Goal: Information Seeking & Learning: Find specific fact

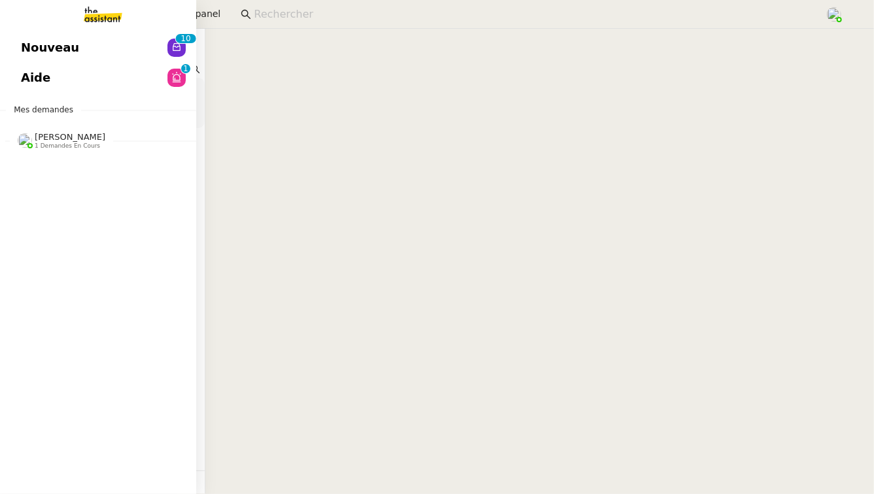
click at [94, 132] on span "[PERSON_NAME]" at bounding box center [70, 137] width 71 height 10
click at [142, 82] on link "Aide 0 1 2 3 4 5 6 7 8 9" at bounding box center [98, 78] width 196 height 30
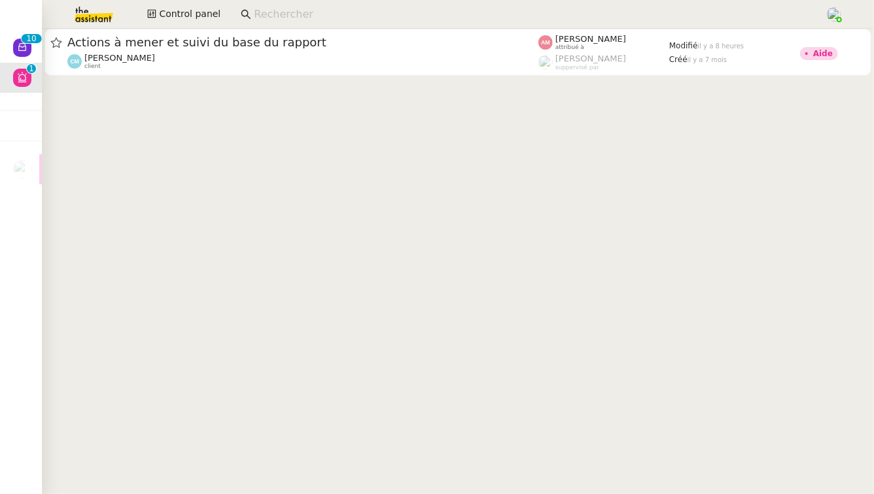
click at [294, 61] on div "[PERSON_NAME] client" at bounding box center [302, 61] width 471 height 17
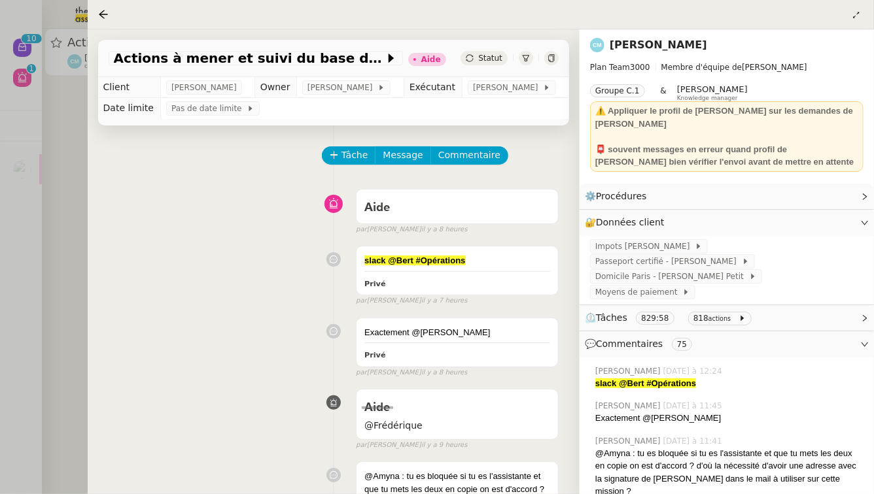
click at [82, 87] on div at bounding box center [437, 247] width 874 height 494
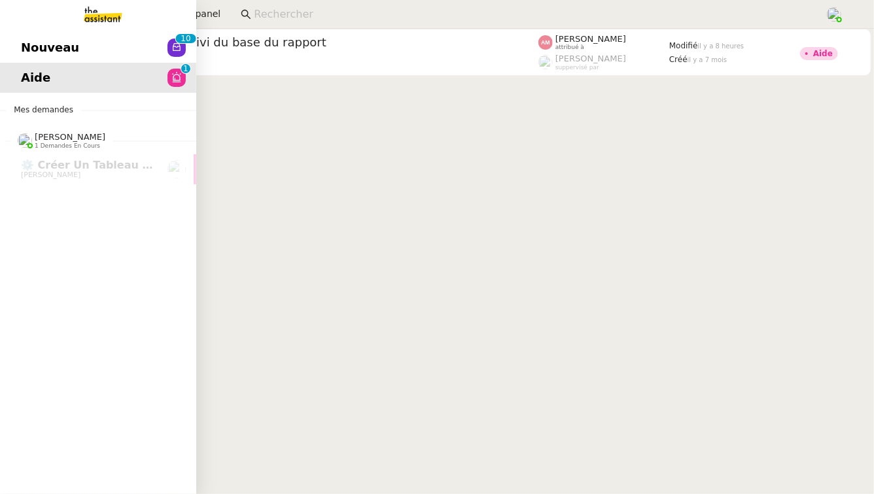
click at [26, 44] on span "Nouveau" at bounding box center [50, 48] width 58 height 20
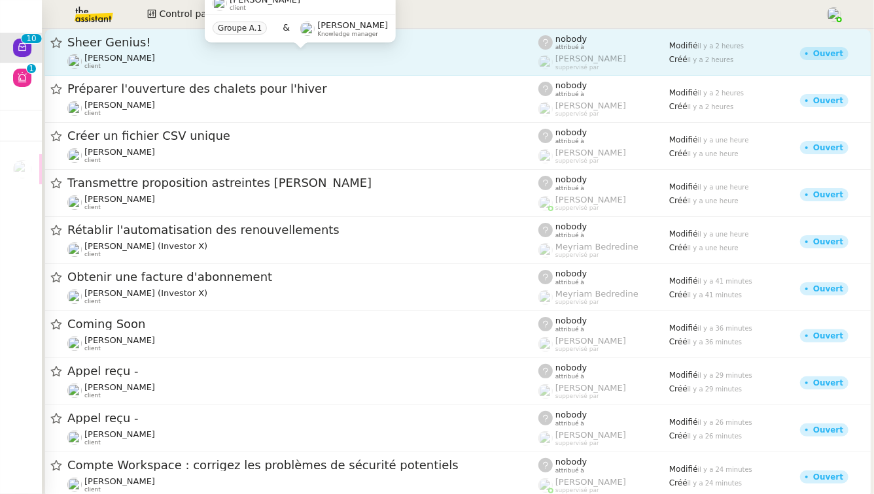
click at [318, 57] on div "[PERSON_NAME] client" at bounding box center [302, 61] width 471 height 17
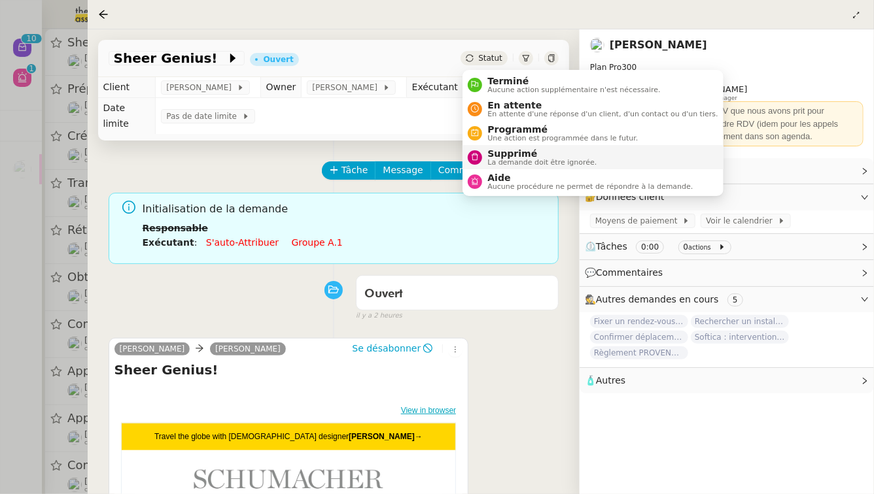
click at [480, 155] on nz-avatar at bounding box center [475, 157] width 14 height 14
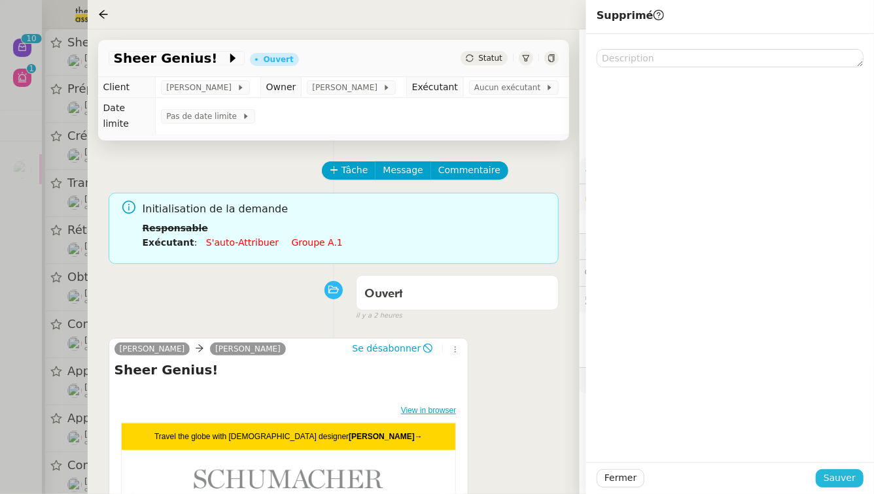
click at [853, 471] on span "Sauver" at bounding box center [839, 478] width 32 height 15
click at [0, 120] on div at bounding box center [437, 247] width 874 height 494
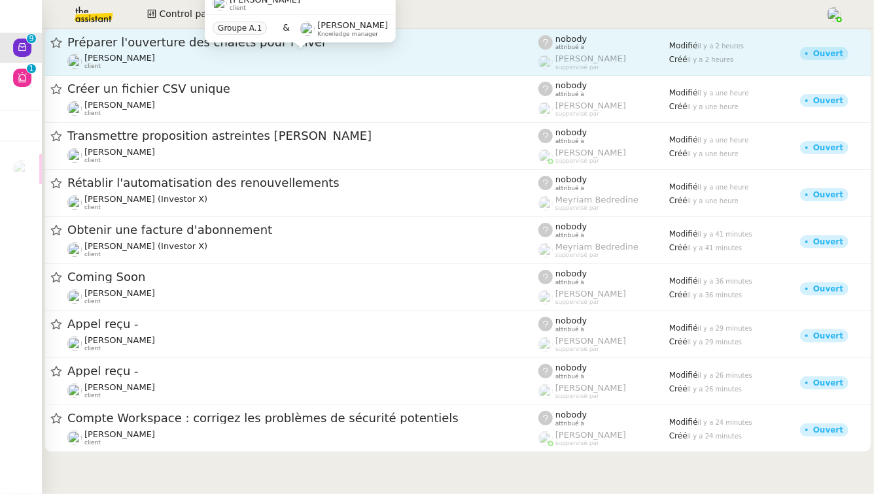
click at [280, 55] on div "[PERSON_NAME] client" at bounding box center [302, 61] width 471 height 17
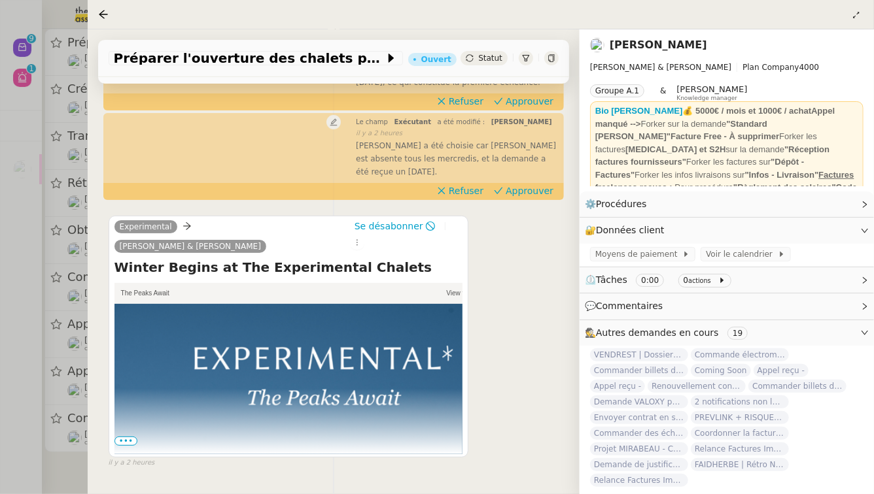
scroll to position [243, 0]
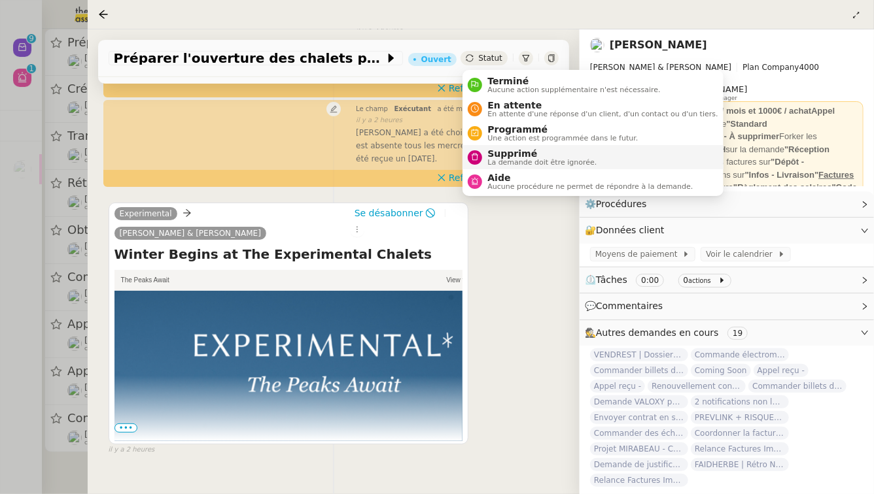
click at [481, 157] on nz-avatar at bounding box center [475, 157] width 14 height 14
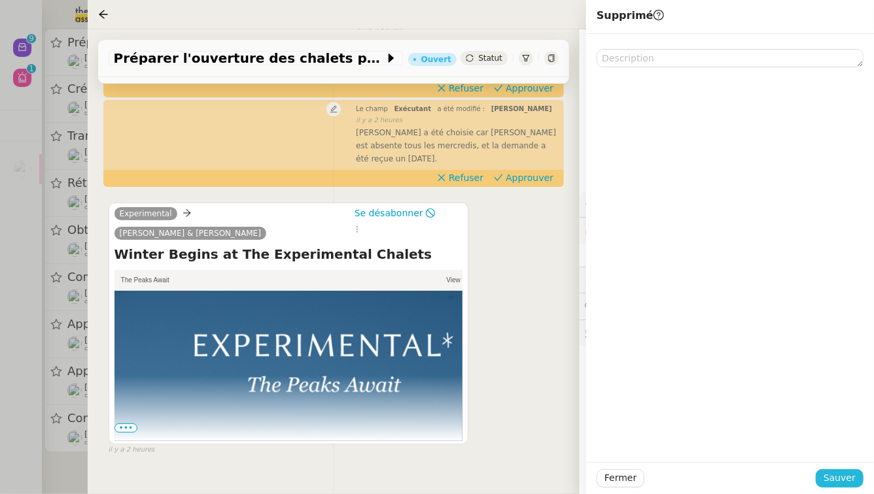
click at [825, 479] on button "Sauver" at bounding box center [839, 478] width 48 height 18
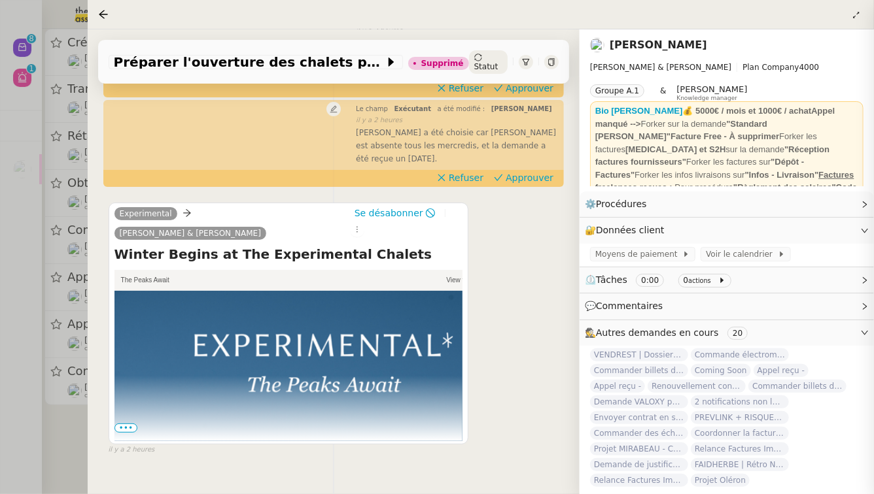
click at [0, 182] on div at bounding box center [437, 247] width 874 height 494
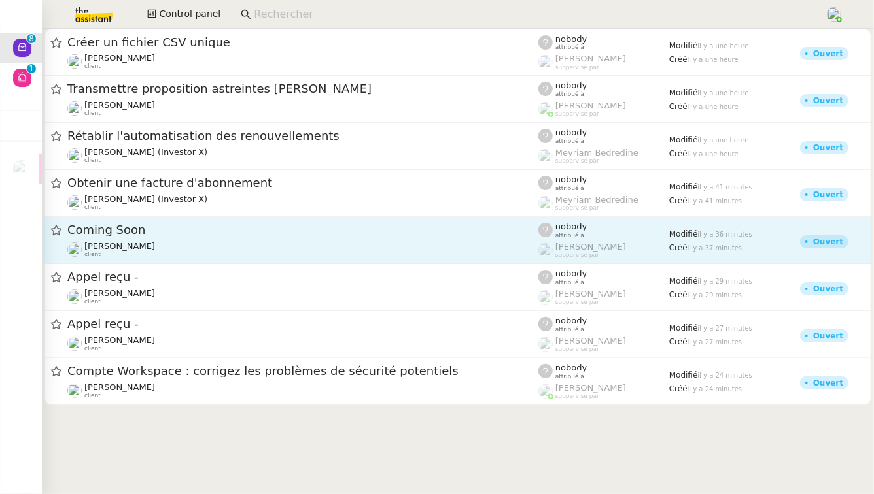
click at [190, 236] on span "Coming Soon" at bounding box center [302, 230] width 471 height 12
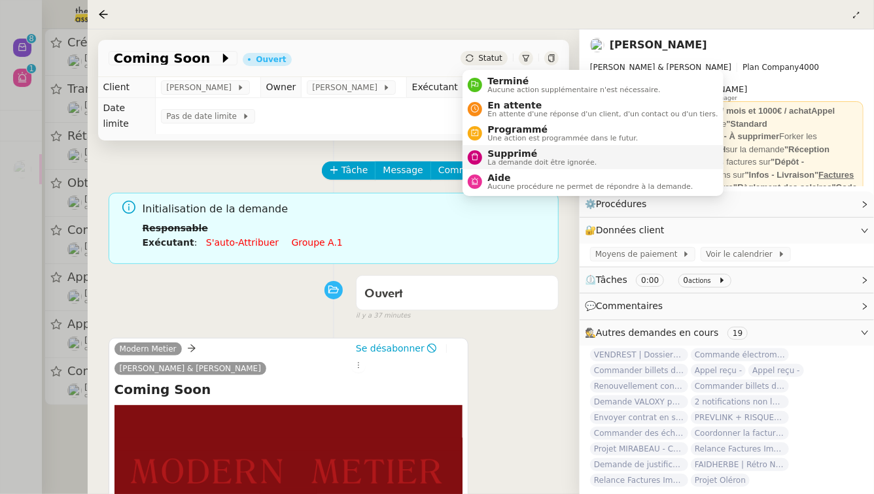
click at [495, 156] on span "Supprimé" at bounding box center [541, 153] width 109 height 10
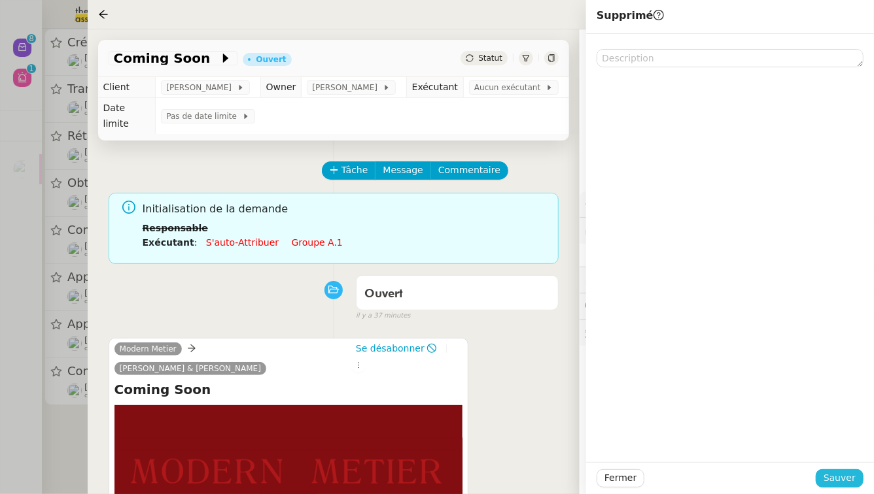
click at [842, 484] on span "Sauver" at bounding box center [839, 478] width 32 height 15
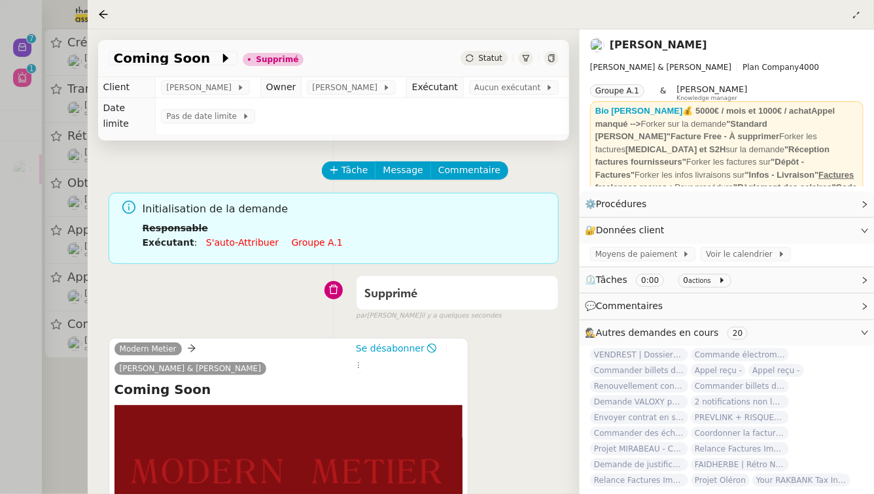
click at [0, 266] on div at bounding box center [437, 247] width 874 height 494
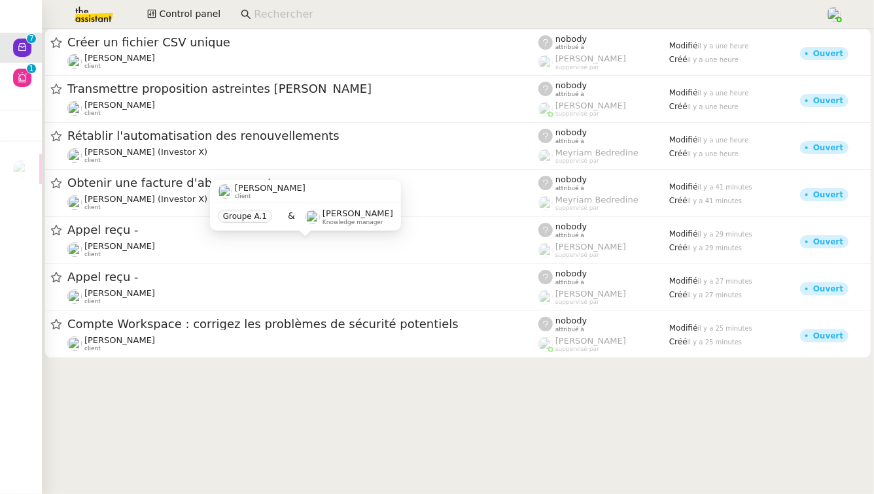
click at [216, 240] on div "[PERSON_NAME] client Groupe A.1 & [PERSON_NAME] Knowledge manager" at bounding box center [305, 210] width 191 height 61
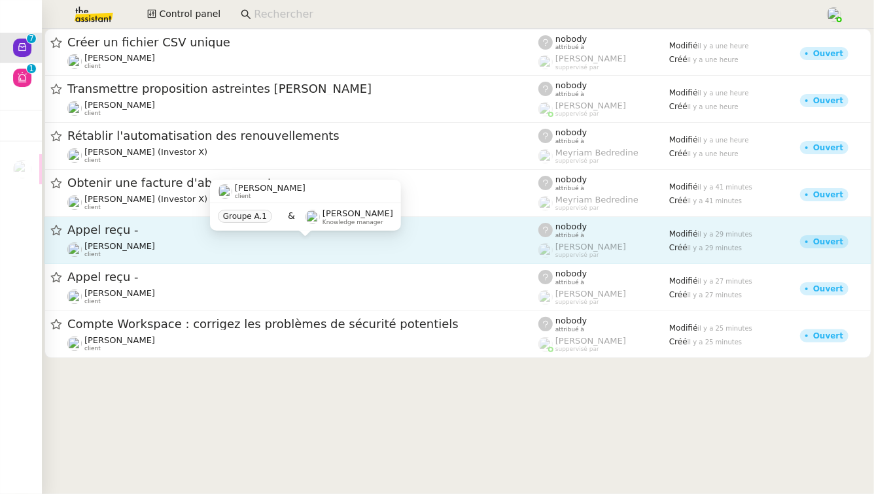
click at [216, 245] on div "[PERSON_NAME] client" at bounding box center [302, 249] width 471 height 17
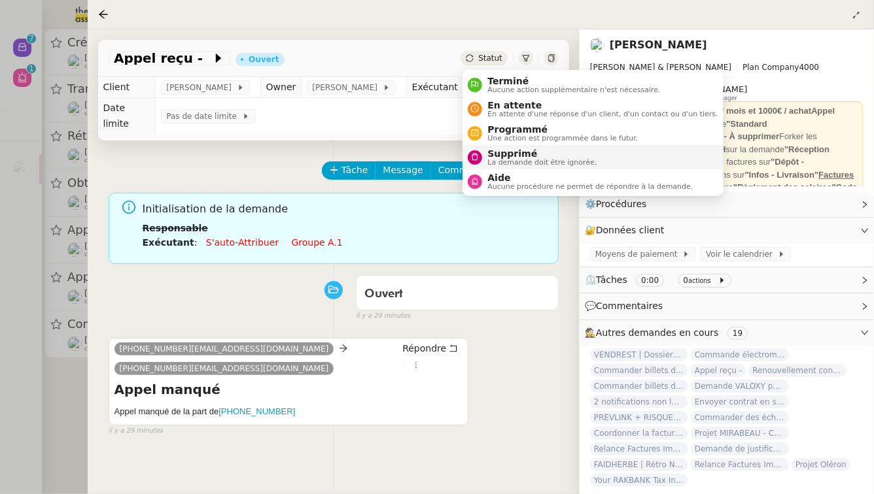
click at [494, 165] on span "La demande doit être ignorée." at bounding box center [541, 162] width 109 height 7
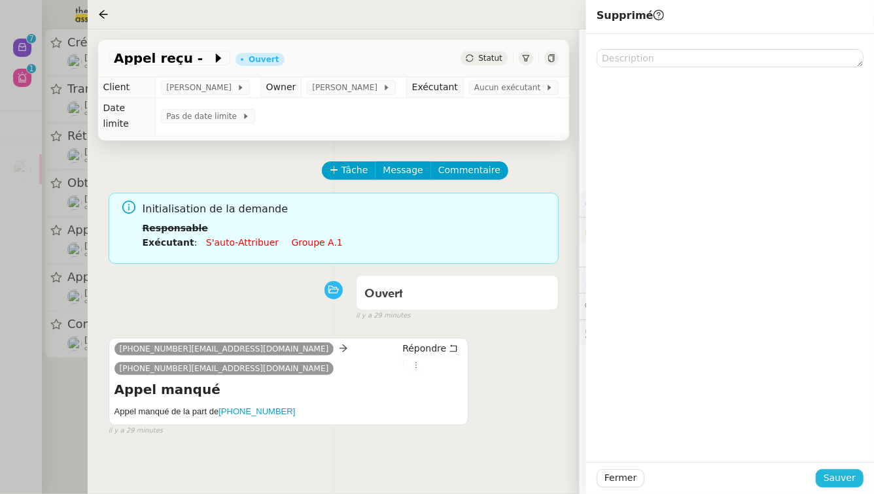
click at [853, 478] on span "Sauver" at bounding box center [839, 478] width 32 height 15
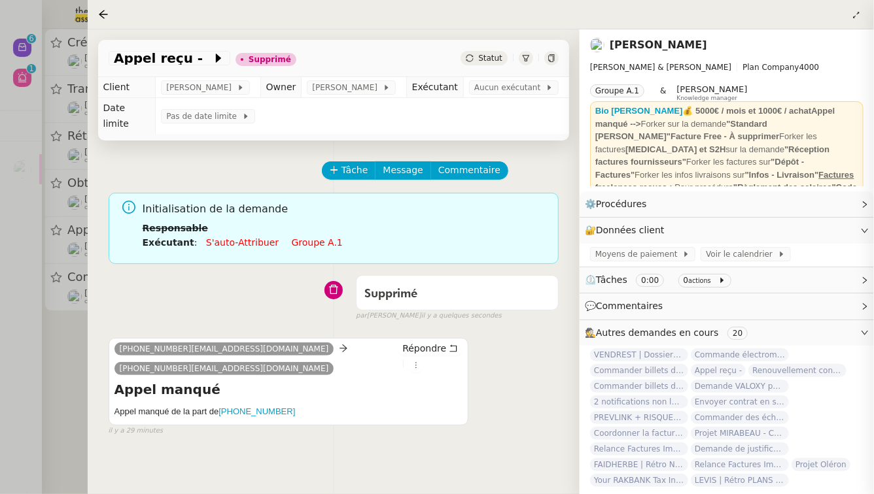
click at [14, 192] on div at bounding box center [437, 247] width 874 height 494
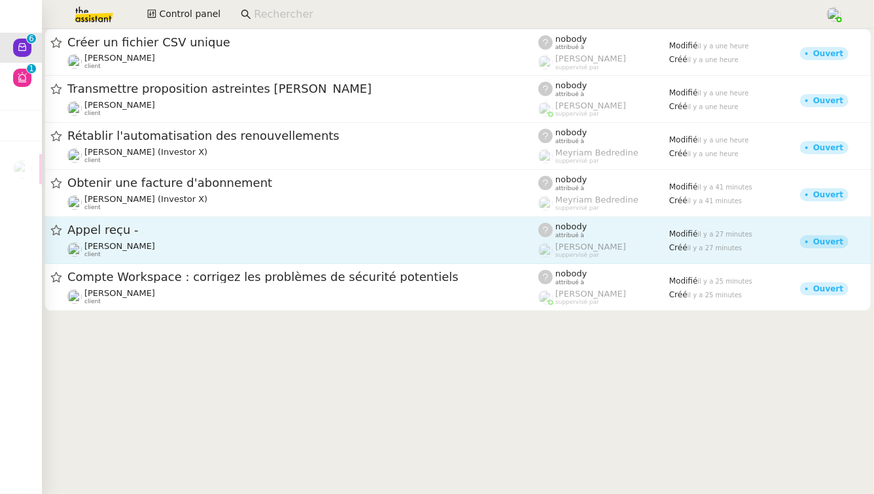
click at [182, 257] on div "[PERSON_NAME] client" at bounding box center [302, 249] width 471 height 17
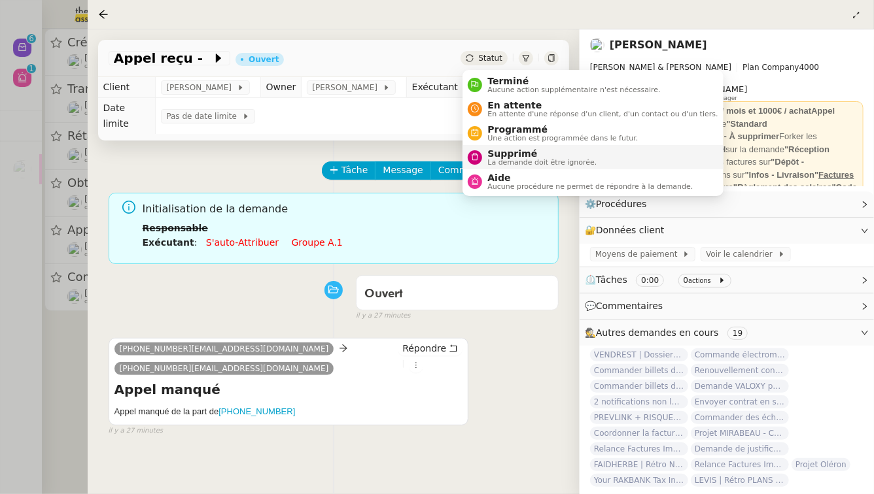
click at [498, 163] on span "La demande doit être ignorée." at bounding box center [541, 162] width 109 height 7
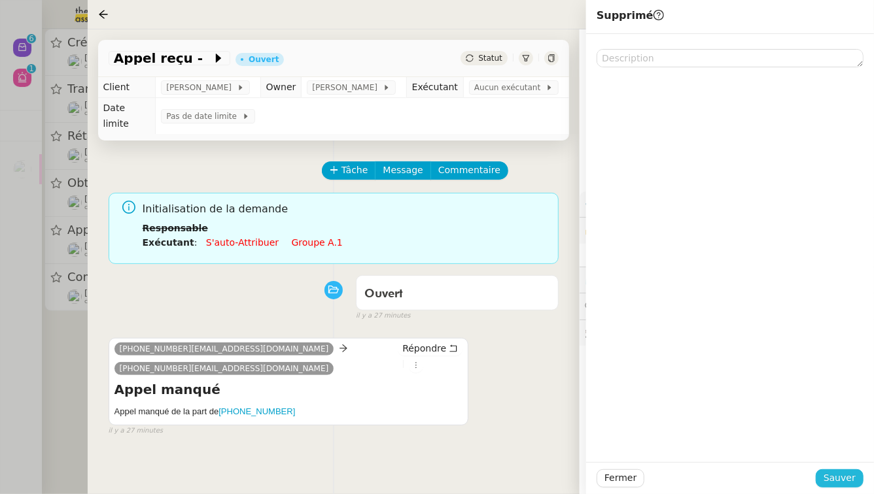
click at [859, 479] on button "Sauver" at bounding box center [839, 478] width 48 height 18
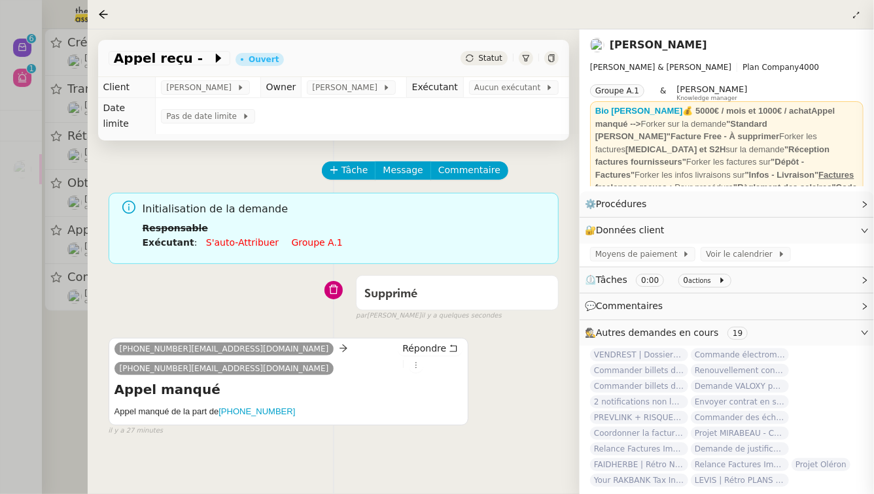
click at [0, 307] on div at bounding box center [437, 247] width 874 height 494
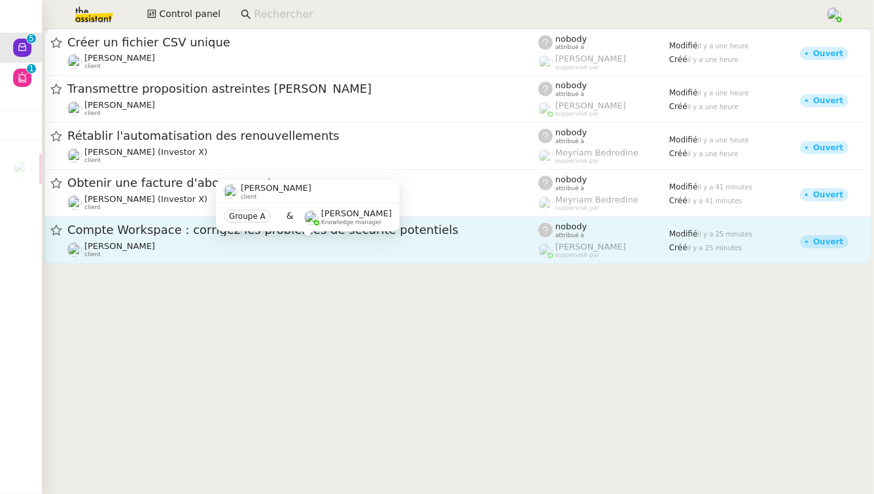
click at [329, 247] on div "[PERSON_NAME] client" at bounding box center [302, 249] width 471 height 17
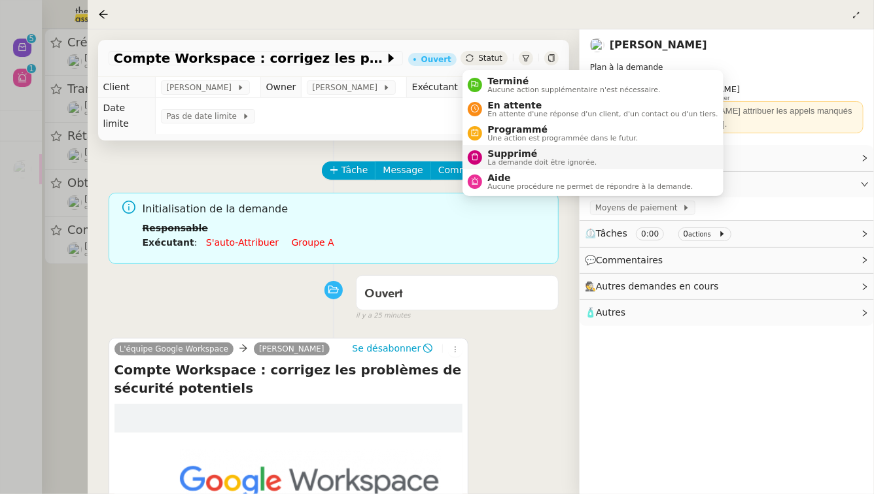
click at [500, 151] on span "Supprimé" at bounding box center [541, 153] width 109 height 10
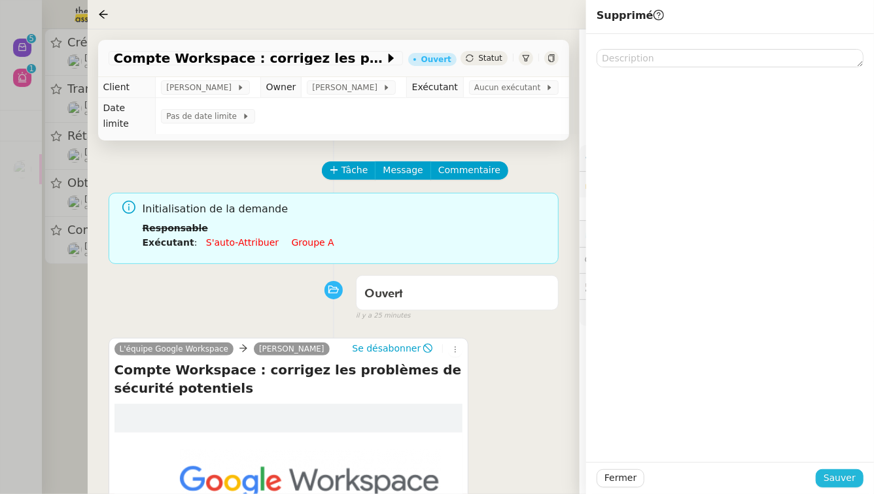
click at [838, 477] on span "Sauver" at bounding box center [839, 478] width 32 height 15
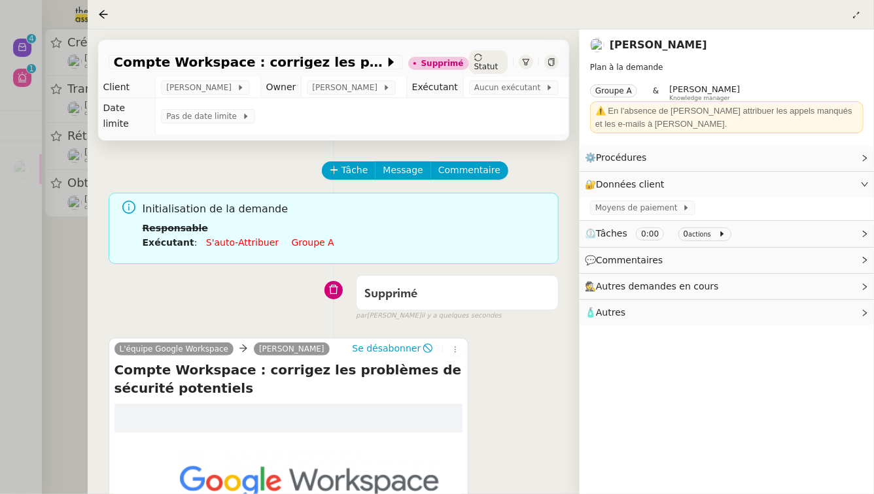
click at [0, 247] on div at bounding box center [437, 247] width 874 height 494
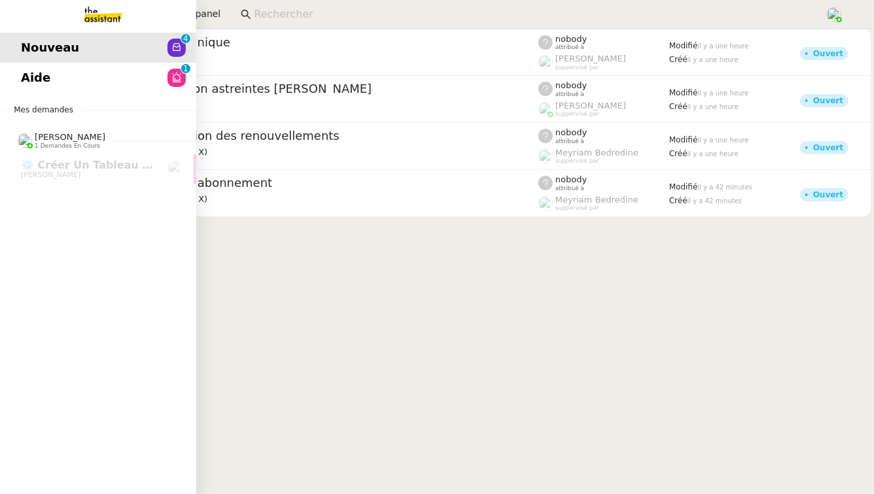
click at [24, 75] on span "Aide" at bounding box center [35, 78] width 29 height 20
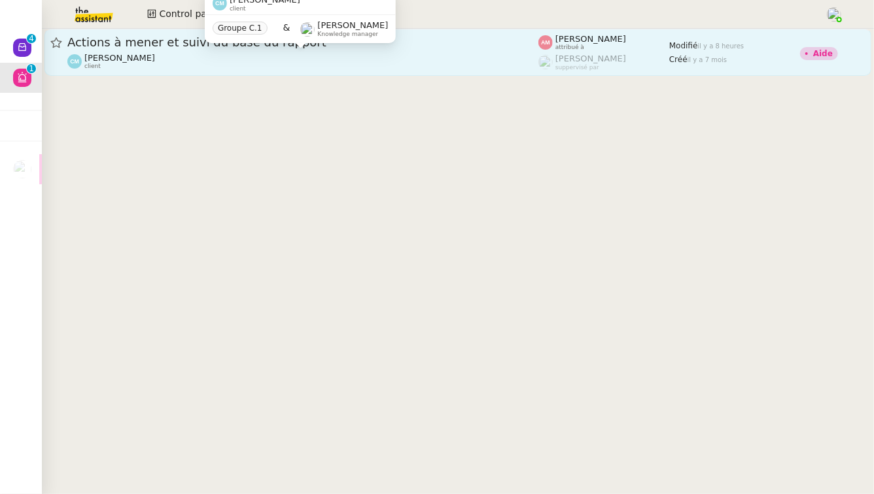
click at [326, 65] on div "[PERSON_NAME] client" at bounding box center [302, 61] width 471 height 17
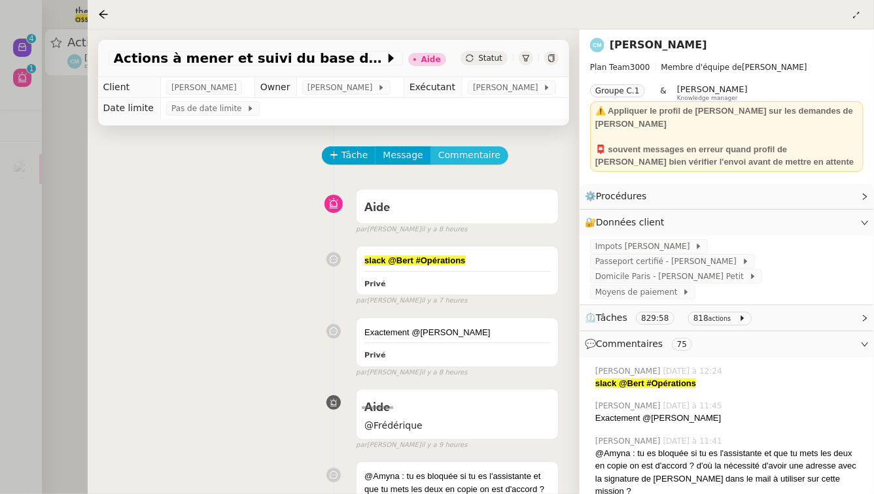
click at [473, 162] on span "Commentaire" at bounding box center [469, 155] width 62 height 15
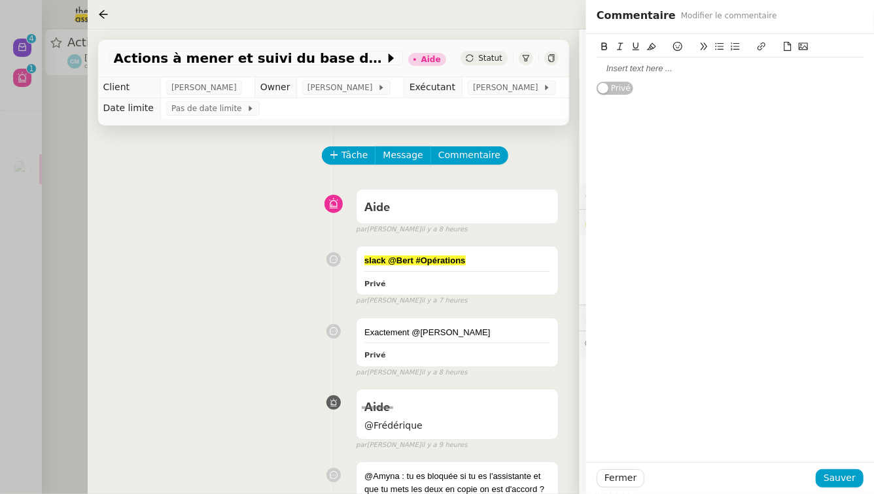
click at [687, 63] on div at bounding box center [729, 69] width 267 height 12
click at [848, 475] on span "Sauver" at bounding box center [839, 478] width 32 height 15
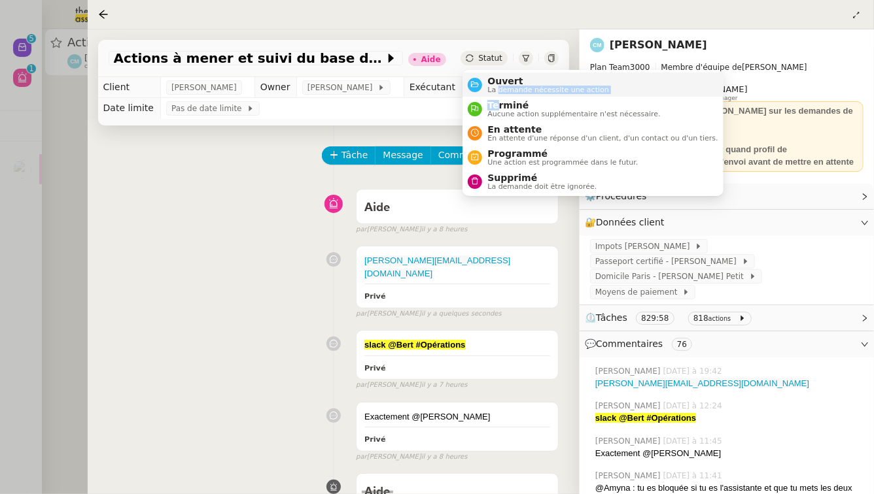
drag, startPoint x: 500, startPoint y: 103, endPoint x: 497, endPoint y: 88, distance: 15.3
click at [497, 87] on ul "Ouvert La demande nécessite une action Terminé Aucune action supplémentaire n'e…" at bounding box center [592, 133] width 260 height 126
click at [497, 88] on span "La demande nécessite une action" at bounding box center [548, 89] width 122 height 7
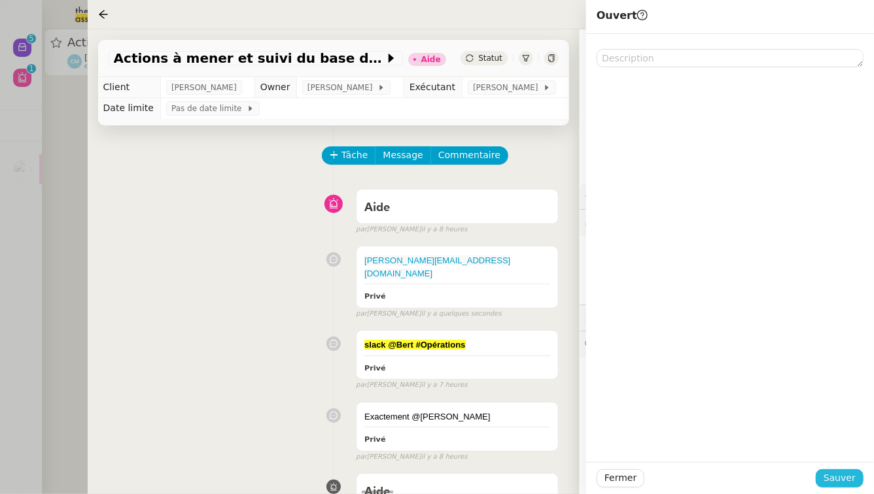
click at [843, 478] on span "Sauver" at bounding box center [839, 478] width 32 height 15
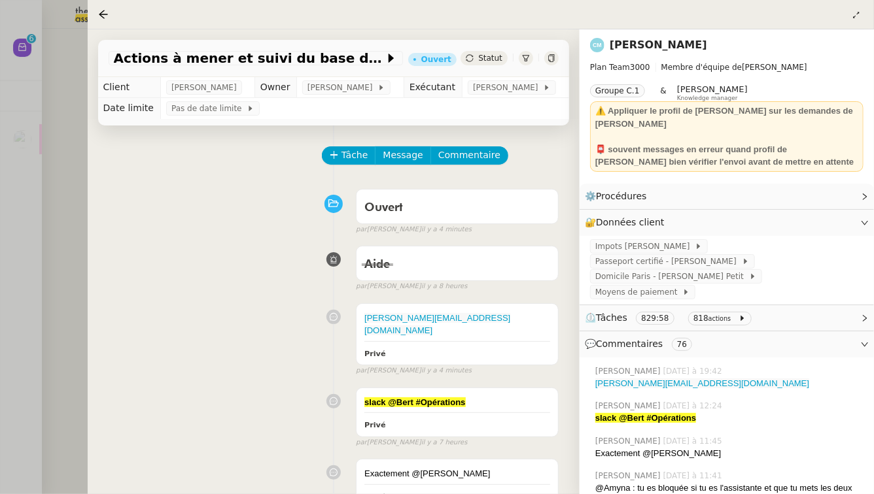
click at [63, 163] on div at bounding box center [437, 247] width 874 height 494
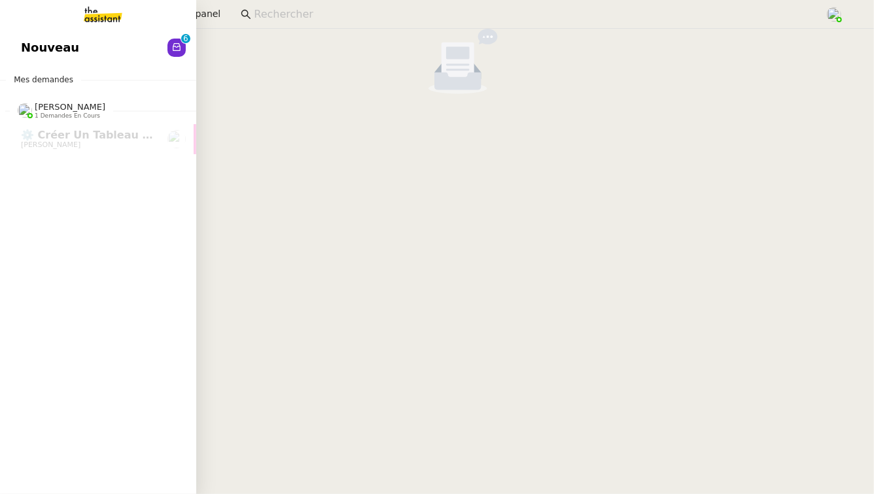
click at [23, 43] on span "Nouveau" at bounding box center [50, 48] width 58 height 20
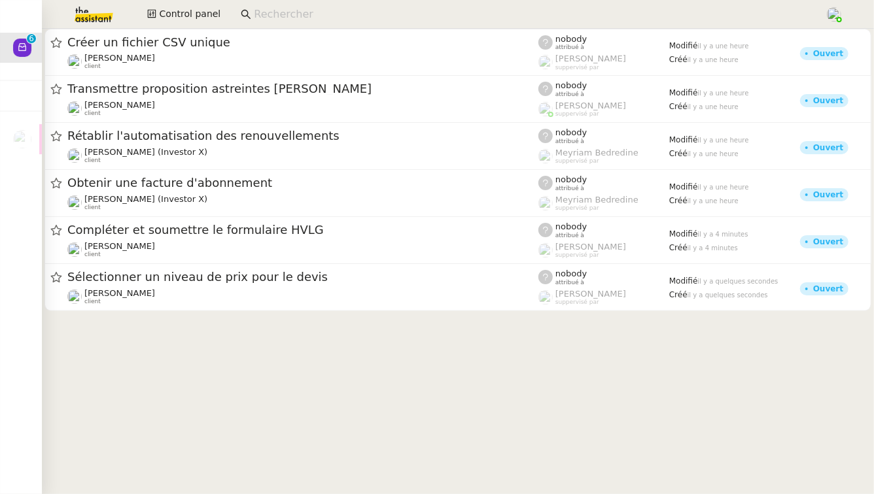
click at [423, 282] on span "Sélectionner un niveau de prix pour le devis" at bounding box center [302, 277] width 471 height 12
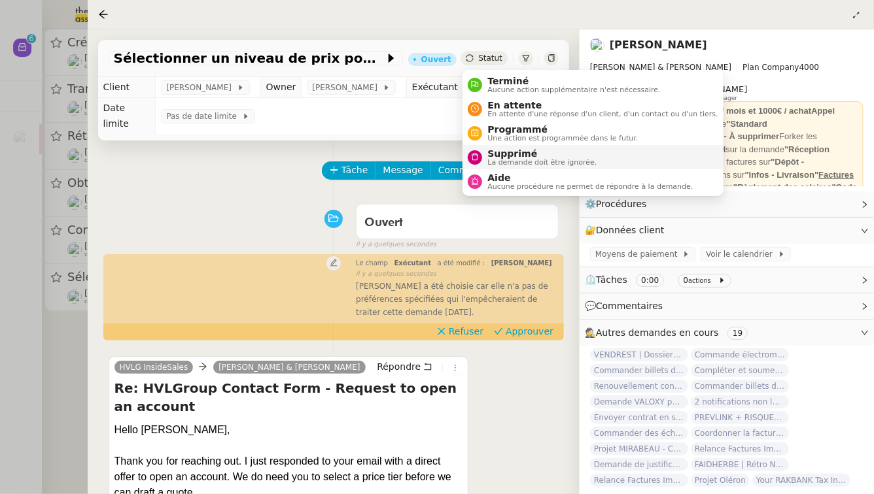
click at [500, 154] on span "Supprimé" at bounding box center [541, 153] width 109 height 10
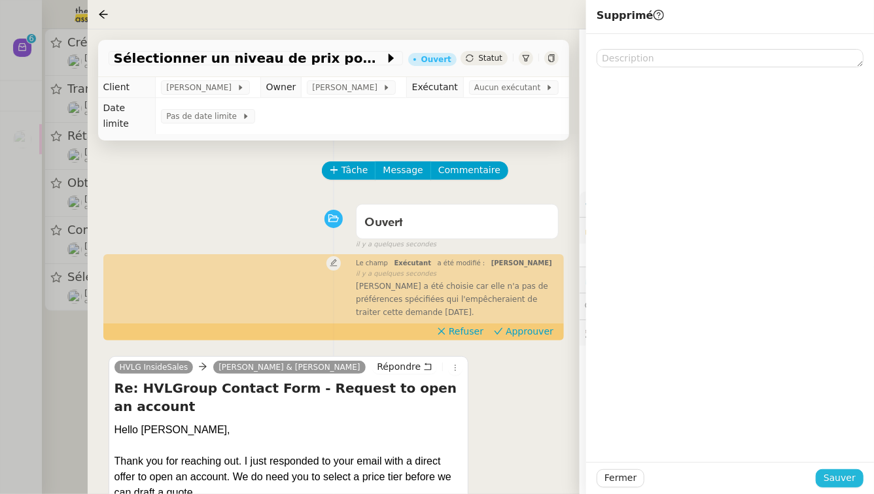
click at [843, 474] on span "Sauver" at bounding box center [839, 478] width 32 height 15
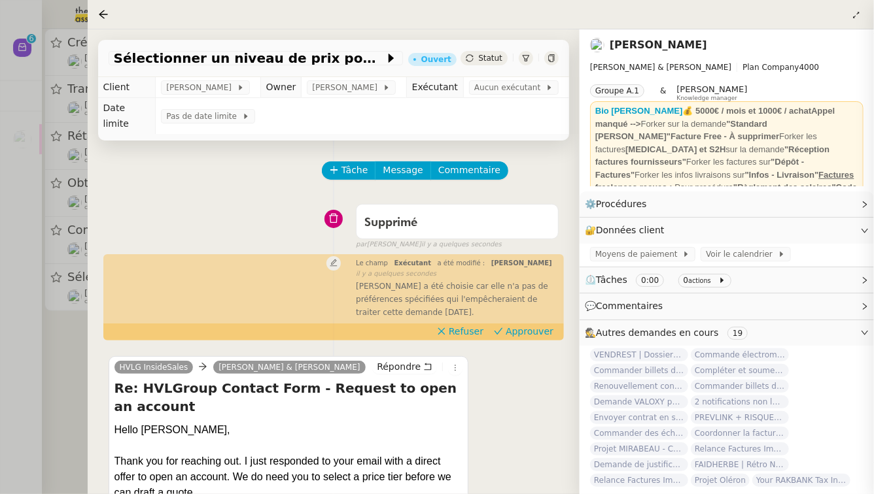
click at [0, 233] on div at bounding box center [437, 247] width 874 height 494
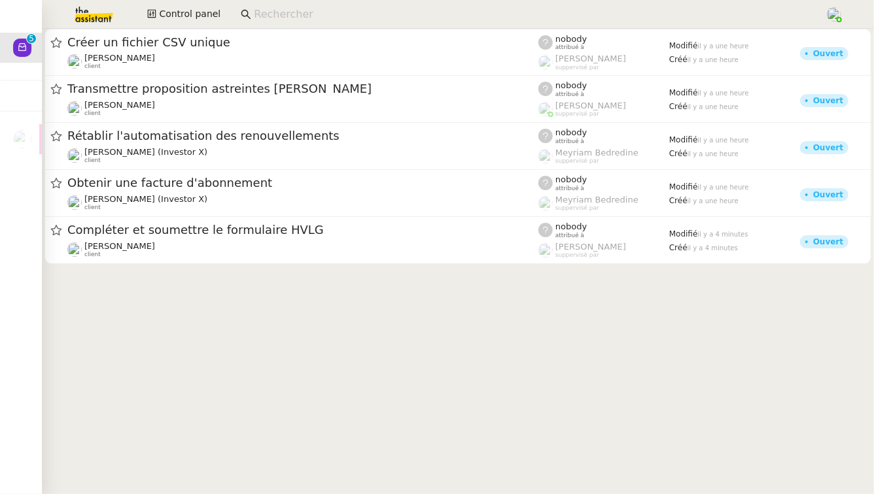
click at [94, 16] on img at bounding box center [83, 14] width 101 height 29
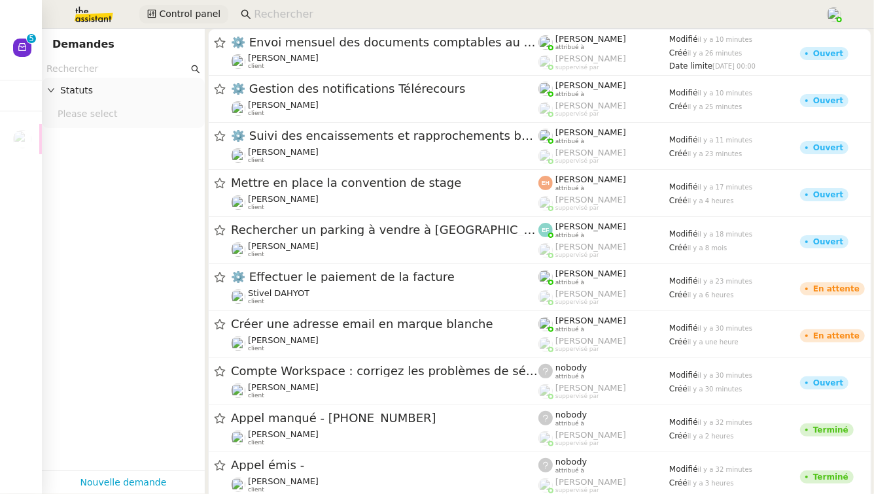
click at [177, 22] on span "Control panel" at bounding box center [189, 14] width 61 height 15
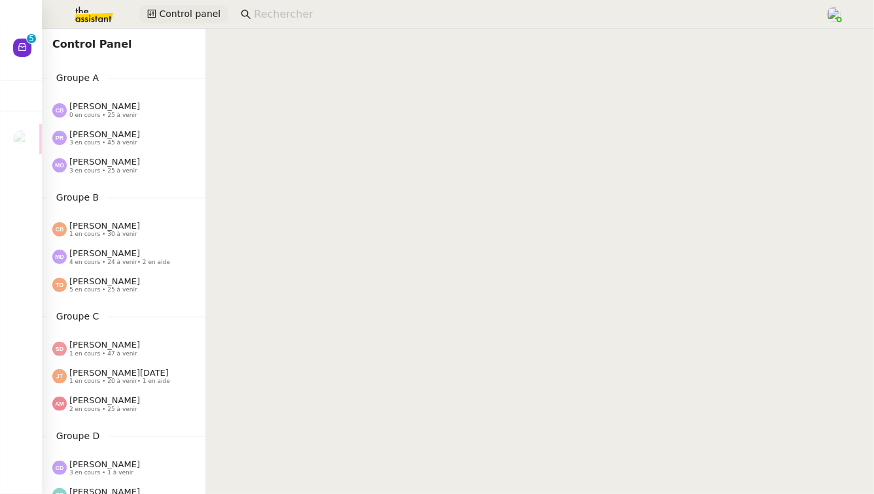
scroll to position [714, 0]
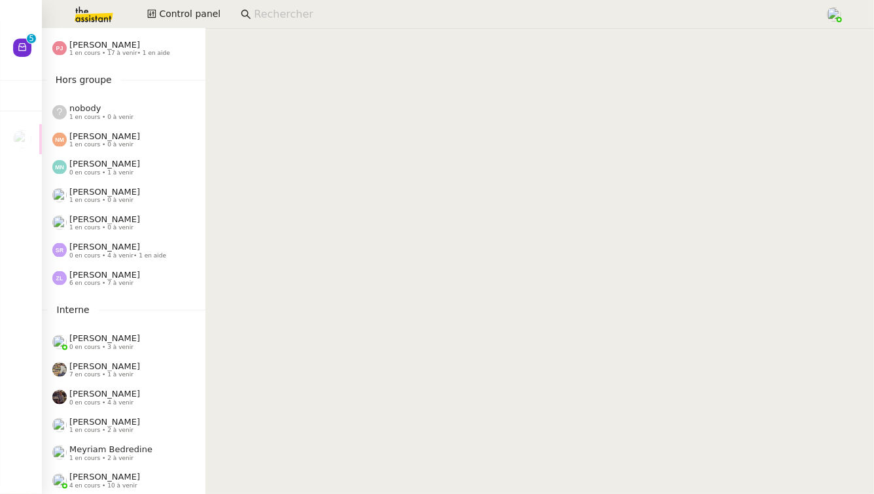
click at [106, 256] on span "0 en cours • 4 à venir • 1 en aide" at bounding box center [117, 255] width 97 height 7
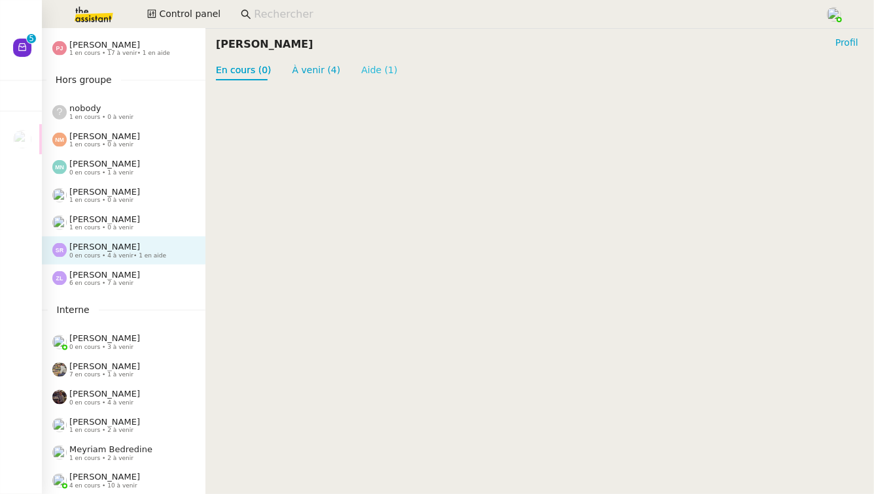
click at [362, 69] on link "Aide (1)" at bounding box center [379, 70] width 36 height 10
click at [319, 68] on link "À venir (4)" at bounding box center [316, 70] width 48 height 10
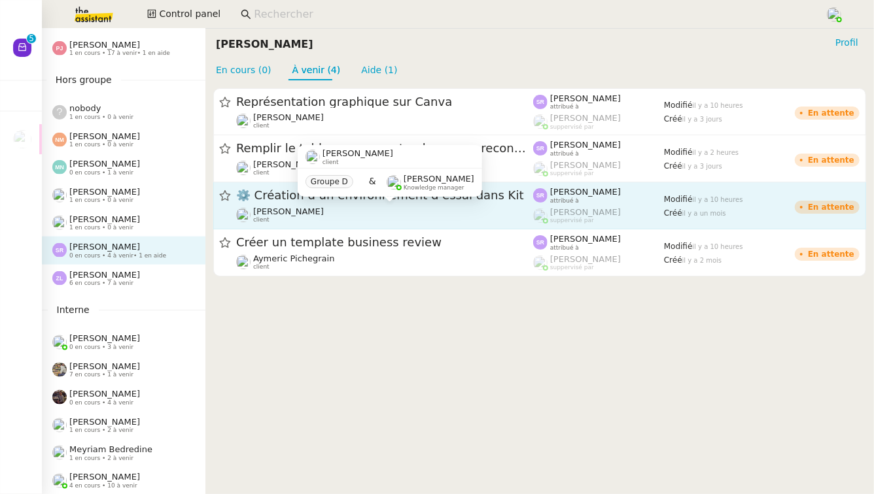
click at [302, 209] on span "[PERSON_NAME]" at bounding box center [288, 212] width 71 height 10
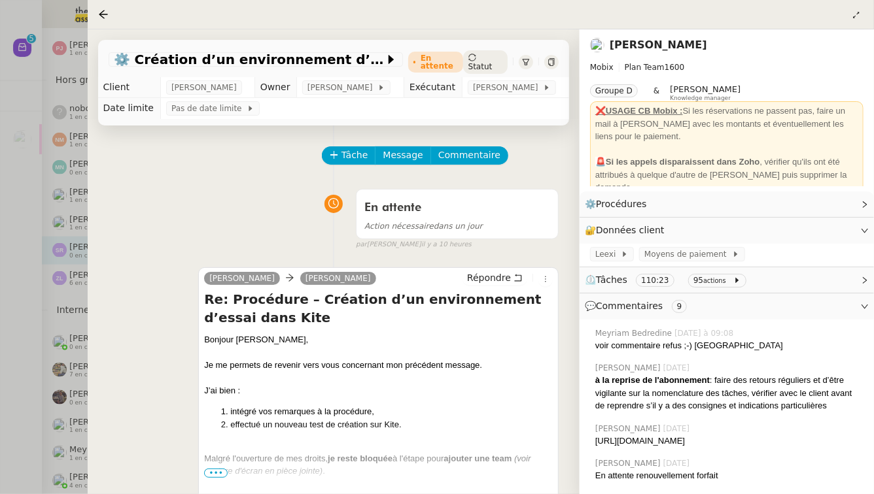
click at [31, 285] on div at bounding box center [437, 247] width 874 height 494
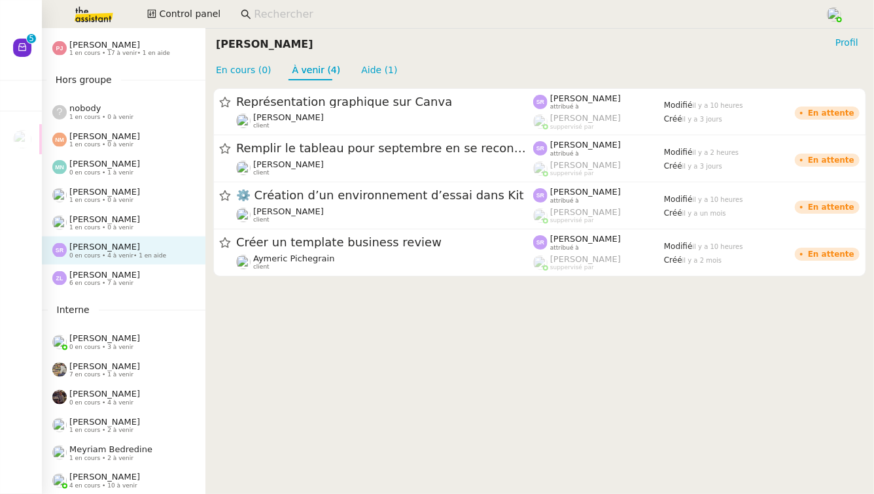
click at [78, 277] on span "[PERSON_NAME]" at bounding box center [104, 275] width 71 height 10
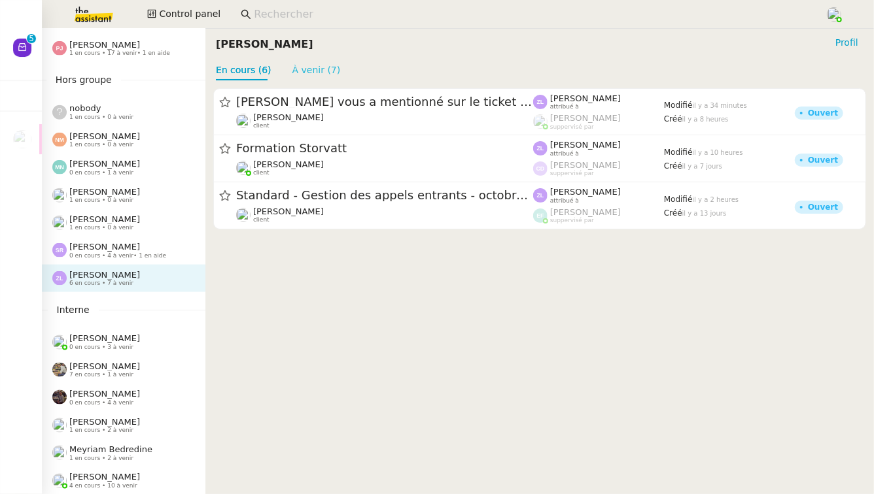
click at [295, 73] on link "À venir (7)" at bounding box center [316, 70] width 48 height 10
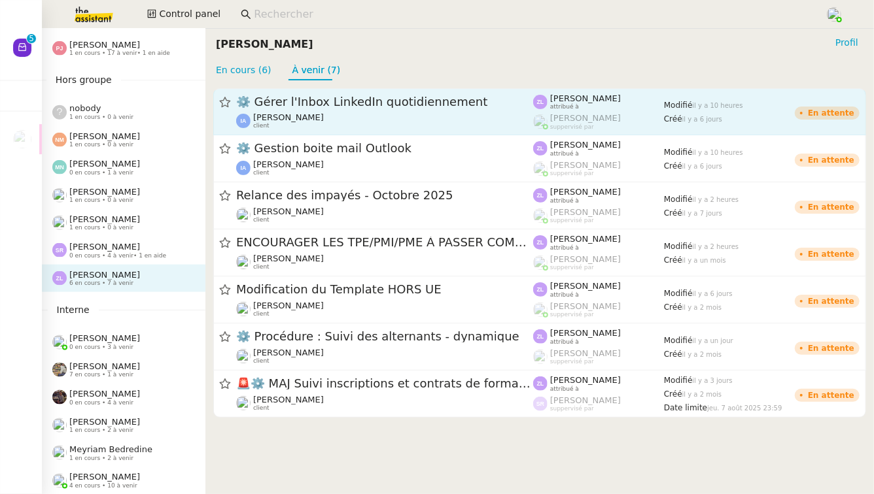
click at [297, 125] on div "[PERSON_NAME] client" at bounding box center [288, 120] width 71 height 17
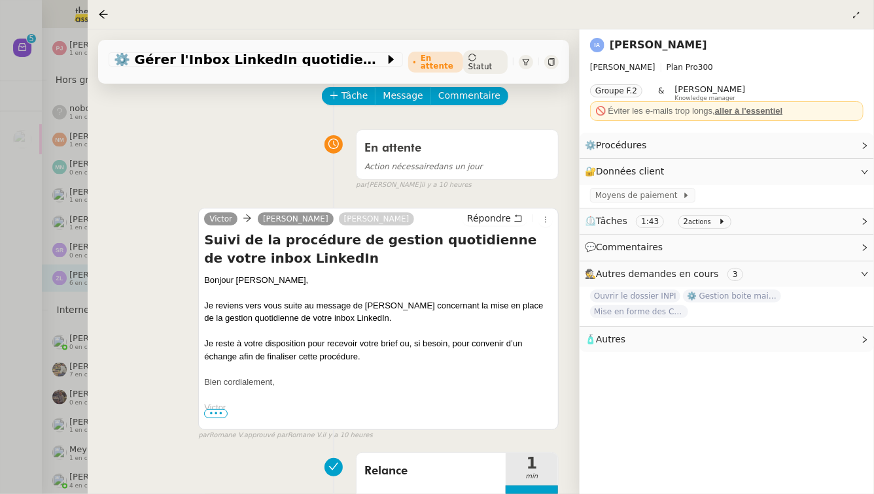
scroll to position [87, 0]
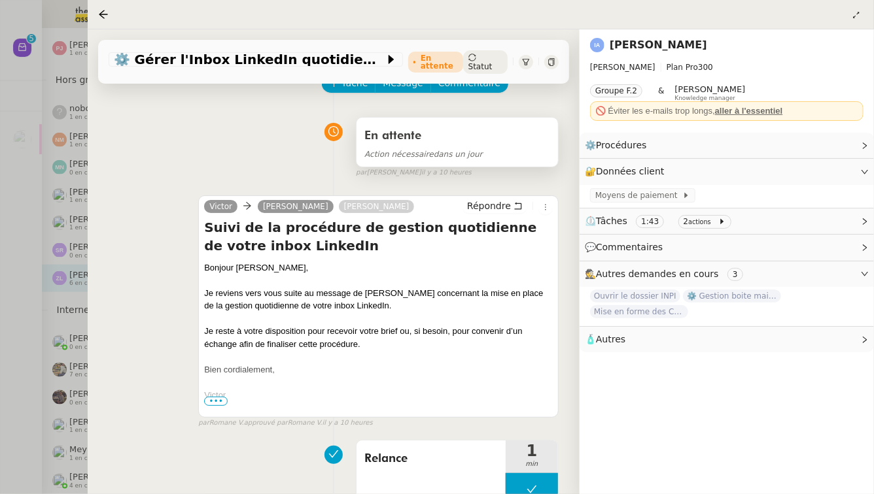
click at [500, 128] on div "En attente" at bounding box center [457, 136] width 186 height 21
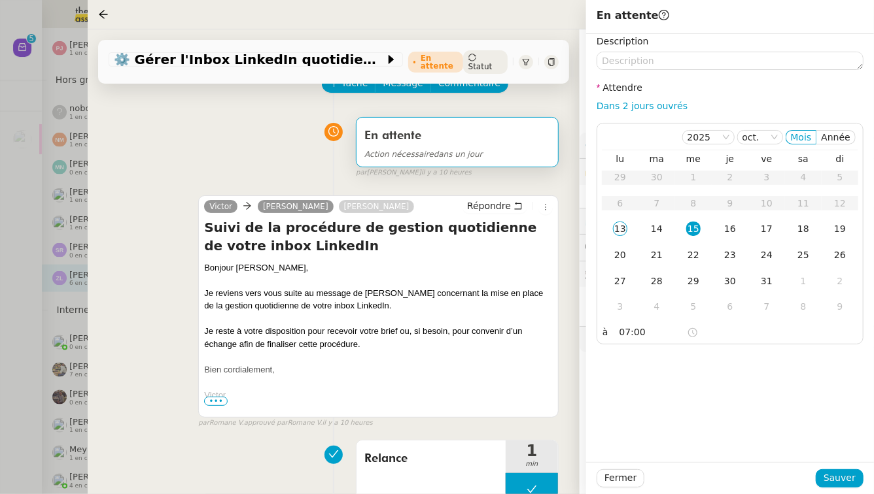
click at [0, 258] on div at bounding box center [437, 247] width 874 height 494
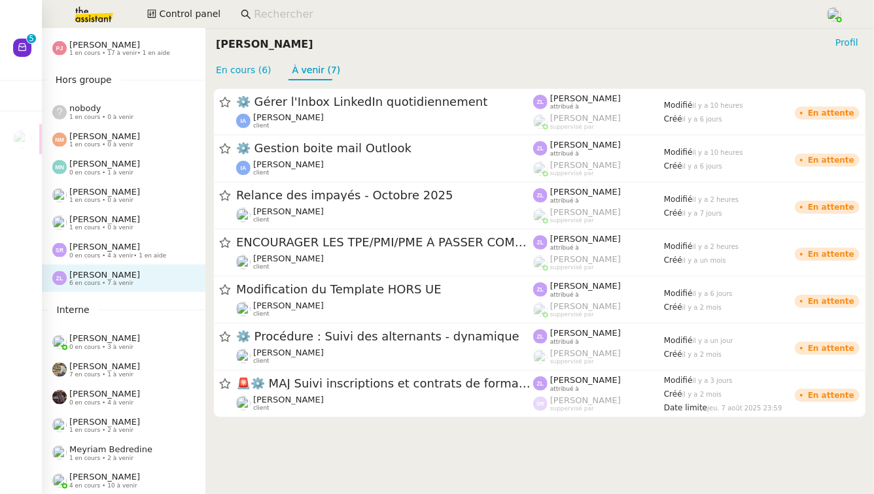
click at [114, 483] on span "4 en cours • 10 à venir" at bounding box center [103, 486] width 68 height 7
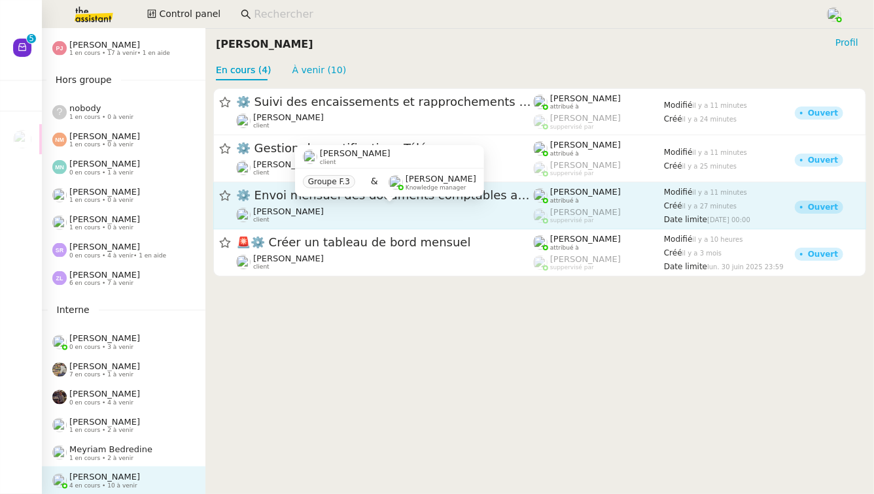
click at [333, 211] on div "[PERSON_NAME] client" at bounding box center [384, 215] width 297 height 17
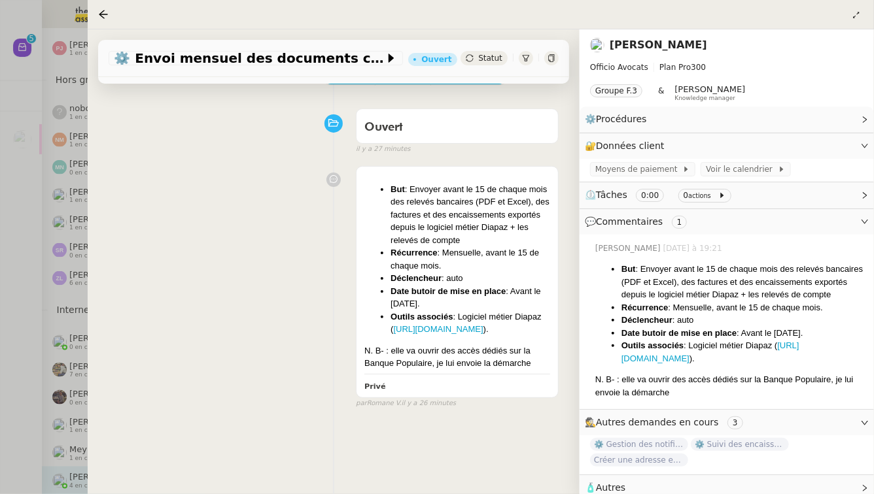
scroll to position [95, 0]
click at [0, 356] on div at bounding box center [437, 247] width 874 height 494
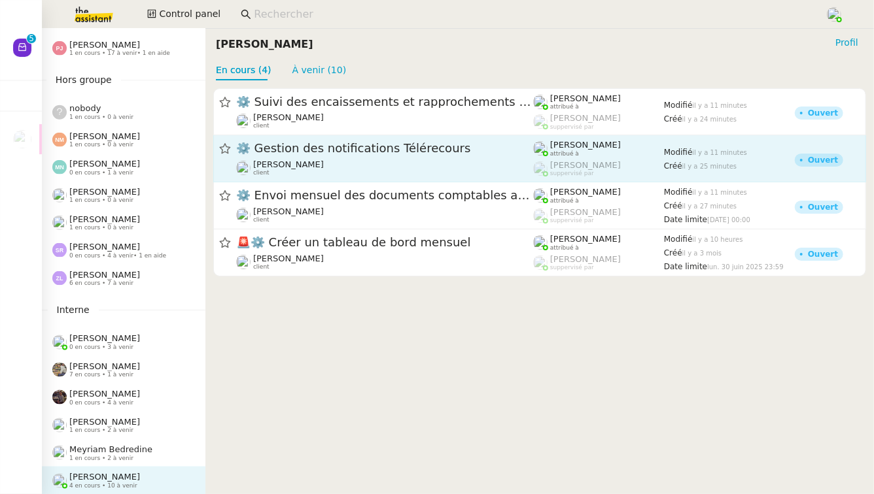
click at [513, 152] on span "⚙️ Gestion des notifications Télérecours" at bounding box center [384, 149] width 297 height 12
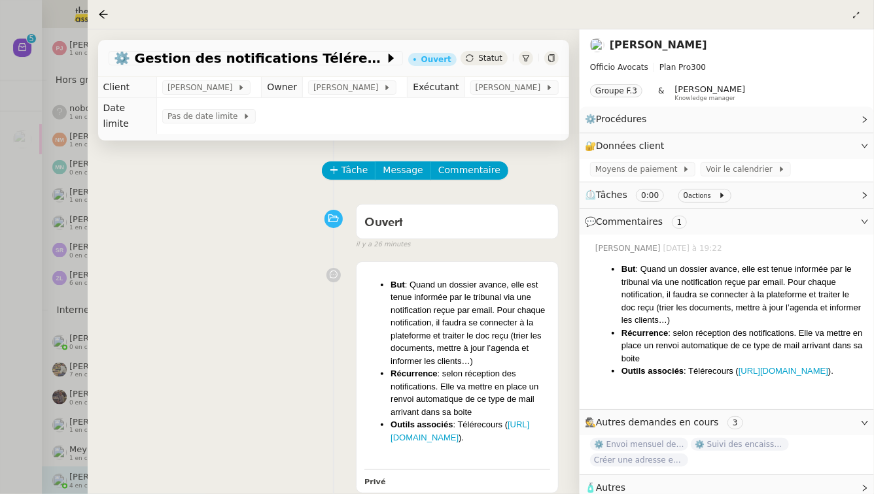
click at [1, 375] on div at bounding box center [437, 247] width 874 height 494
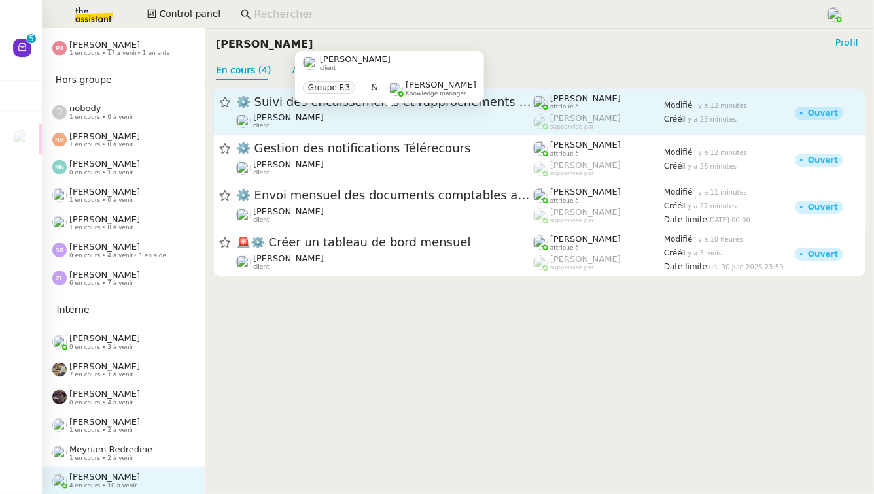
click at [367, 114] on div "[PERSON_NAME] client" at bounding box center [384, 120] width 297 height 17
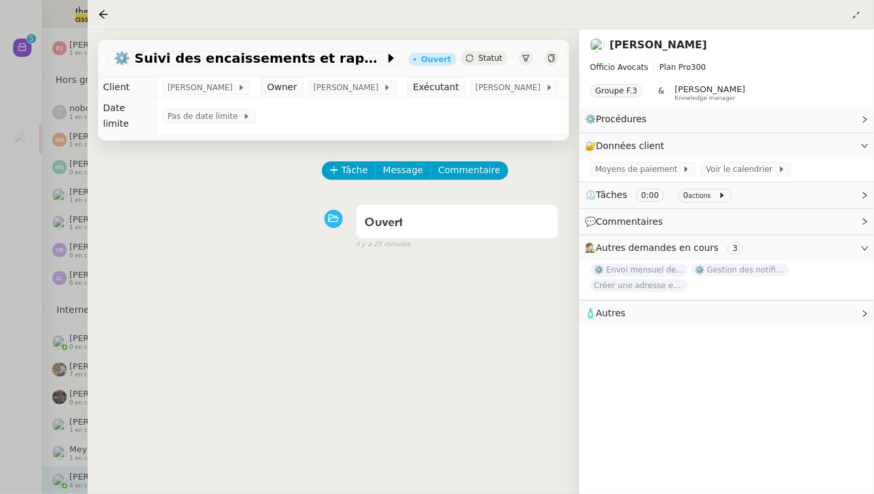
click at [0, 286] on div at bounding box center [437, 247] width 874 height 494
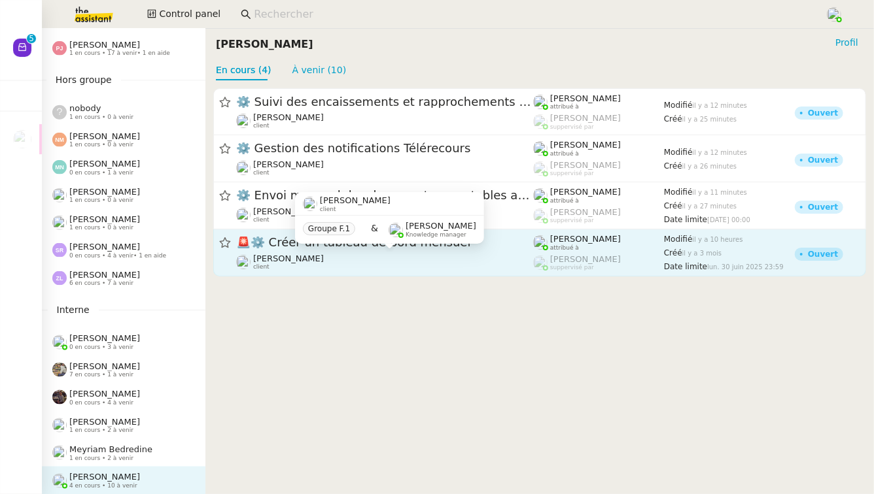
click at [285, 260] on span "[PERSON_NAME]" at bounding box center [288, 259] width 71 height 10
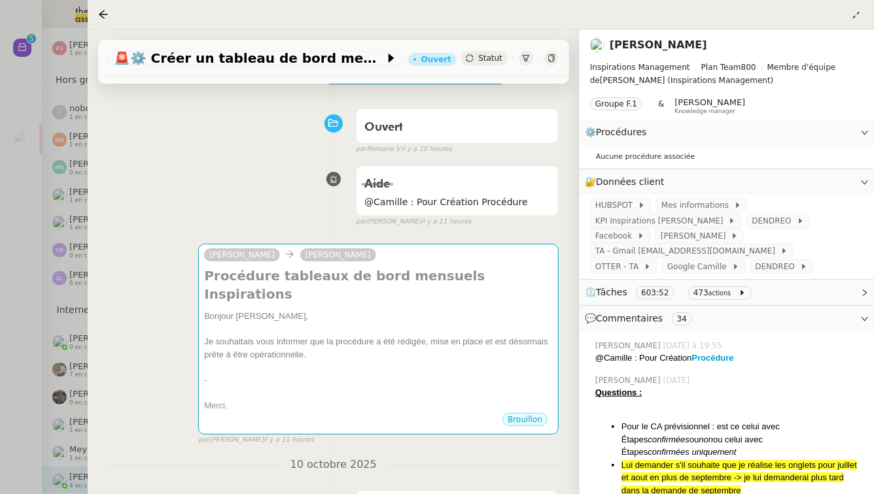
scroll to position [80, 0]
click at [711, 360] on strong "Procédure" at bounding box center [713, 358] width 42 height 10
click at [836, 131] on link "Modifier" at bounding box center [828, 132] width 37 height 15
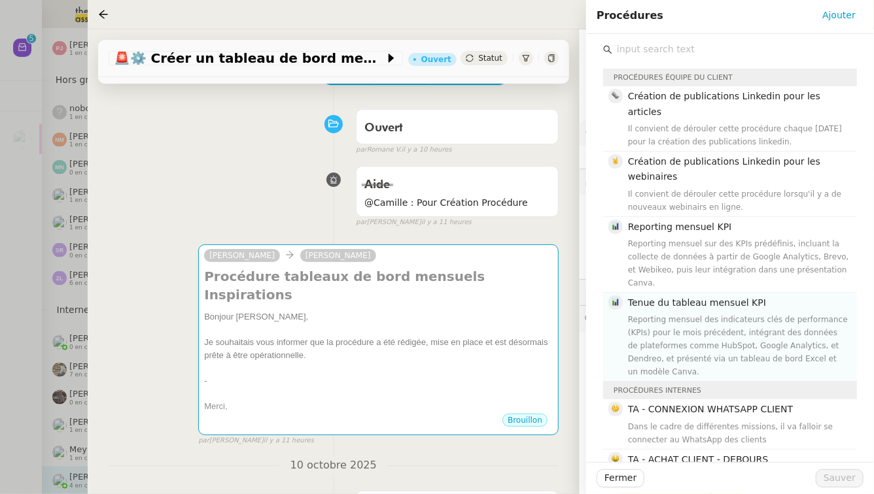
click at [795, 313] on div "Reporting mensuel des indicateurs clés de performance (KPIs) pour le mois précé…" at bounding box center [738, 345] width 221 height 65
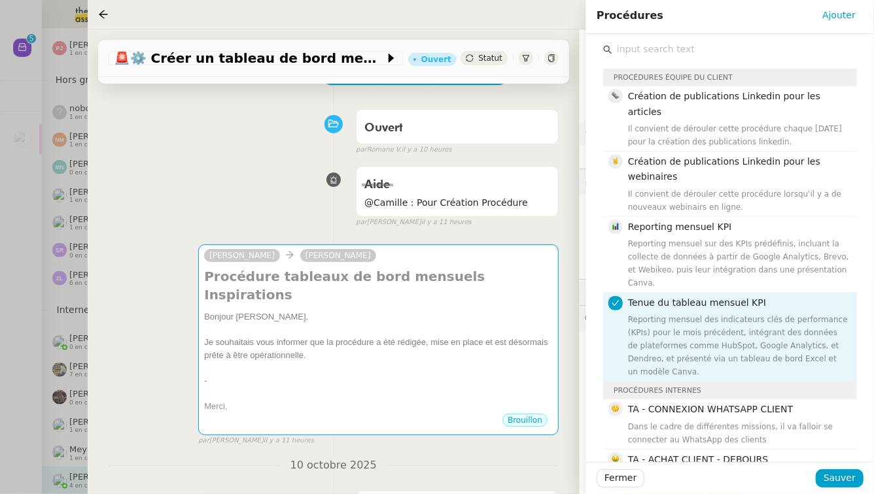
click at [795, 313] on div "Reporting mensuel des indicateurs clés de performance (KPIs) pour le mois précé…" at bounding box center [738, 345] width 221 height 65
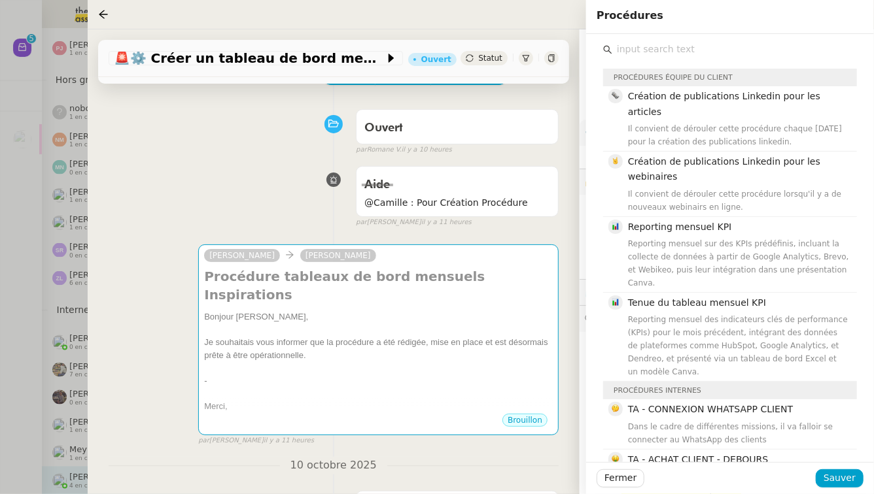
click at [3, 338] on div at bounding box center [437, 247] width 874 height 494
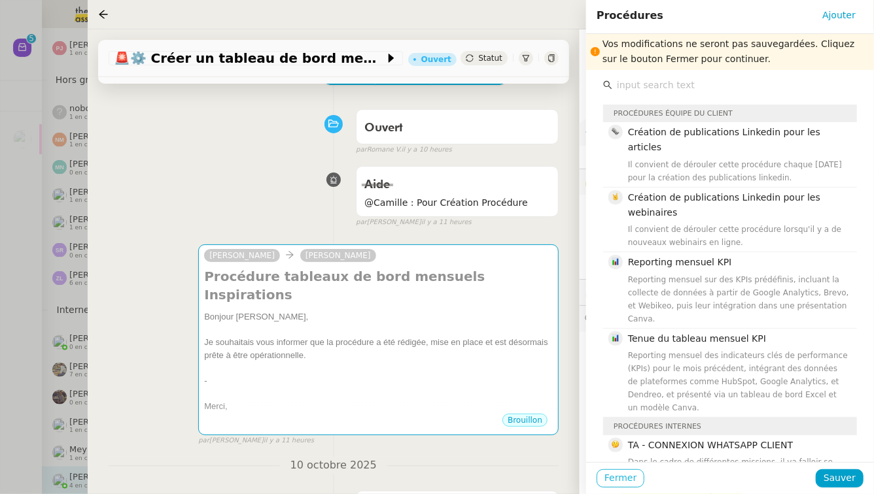
click at [625, 480] on span "Fermer" at bounding box center [620, 478] width 32 height 15
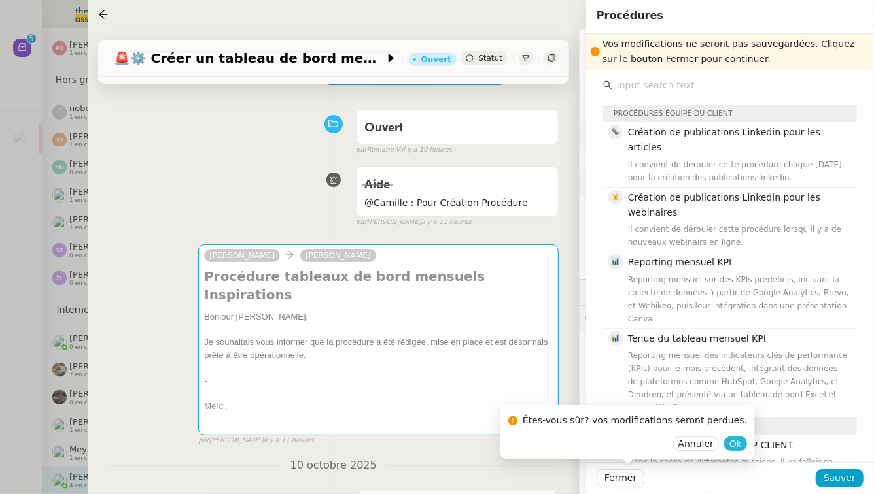
click at [729, 447] on span "Ok" at bounding box center [735, 443] width 12 height 13
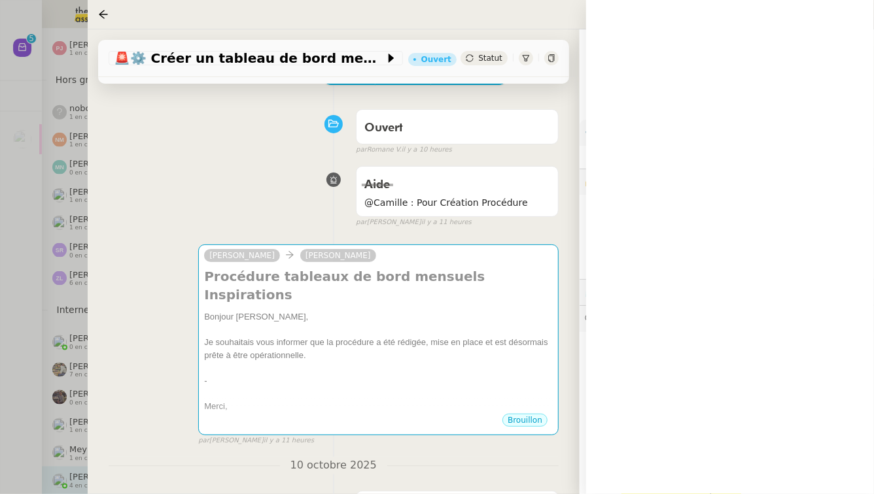
click at [5, 410] on div at bounding box center [437, 247] width 874 height 494
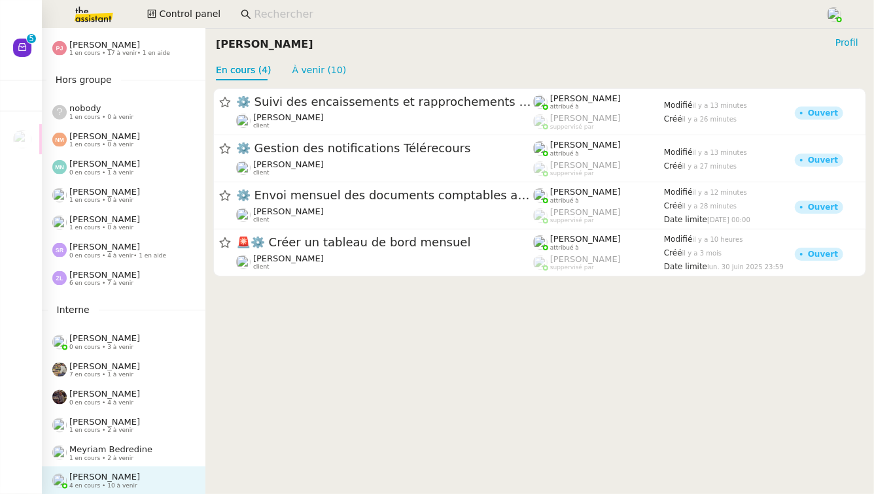
click at [159, 458] on div "Meyriam Bedredine 1 en cours • 2 à venir" at bounding box center [128, 453] width 153 height 17
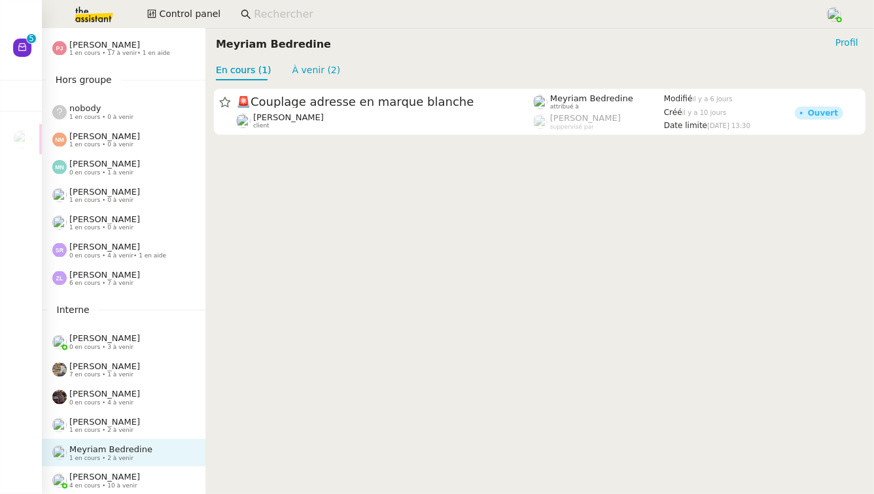
click at [146, 223] on div "[PERSON_NAME] 1 en cours • 0 à venir" at bounding box center [128, 222] width 153 height 17
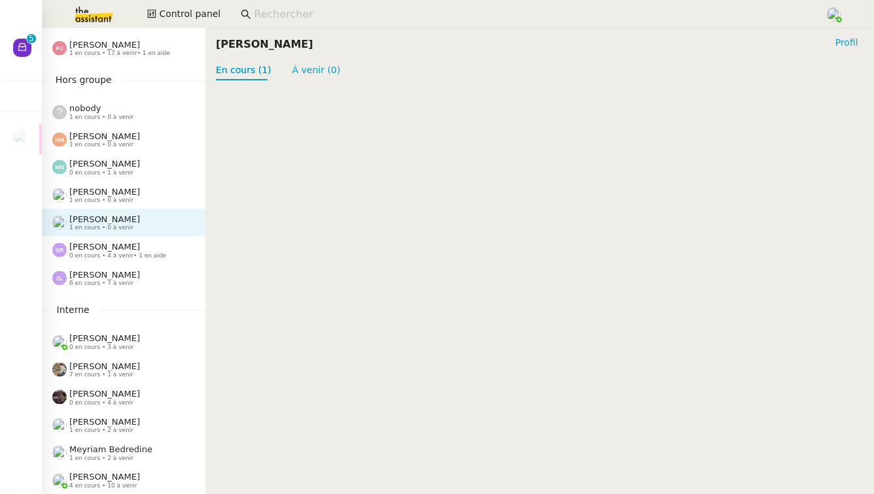
click at [145, 192] on div "[PERSON_NAME] 1 en cours • 0 à venir" at bounding box center [128, 195] width 153 height 17
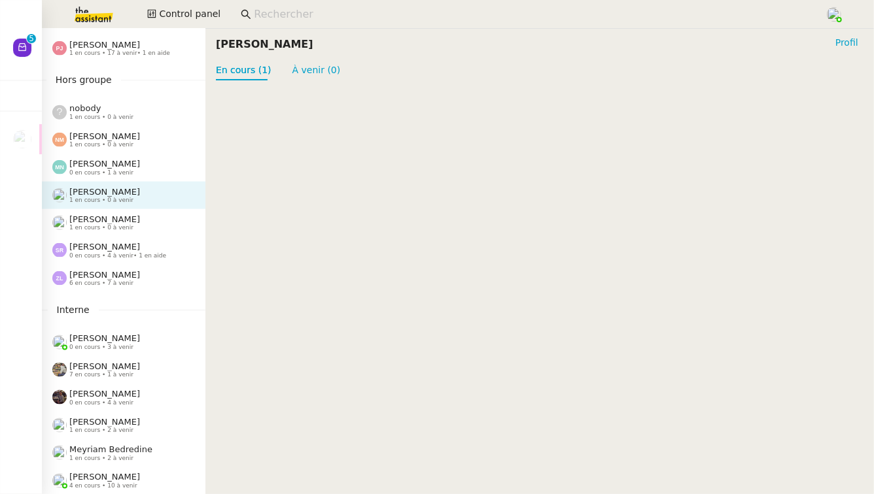
click at [145, 165] on div "[PERSON_NAME] 0 en cours • 1 à venir" at bounding box center [128, 167] width 153 height 17
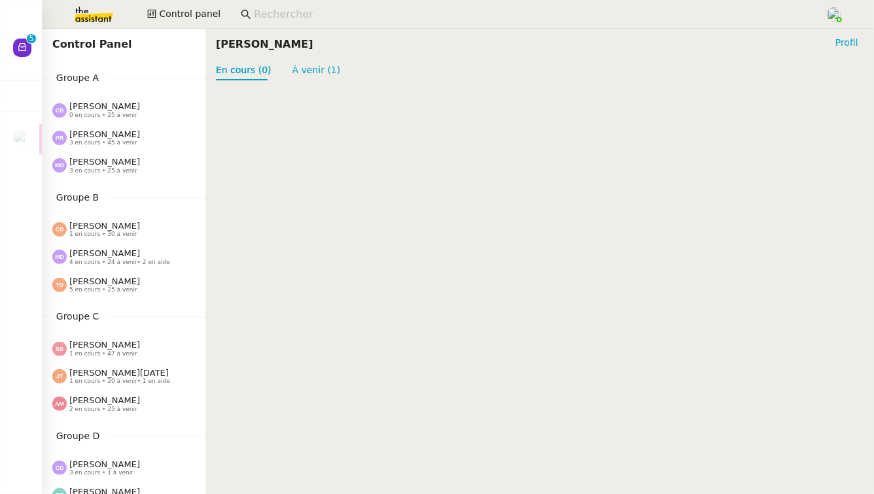
click at [130, 261] on span "4 en cours • 24 à venir • 2 en aide" at bounding box center [119, 262] width 101 height 7
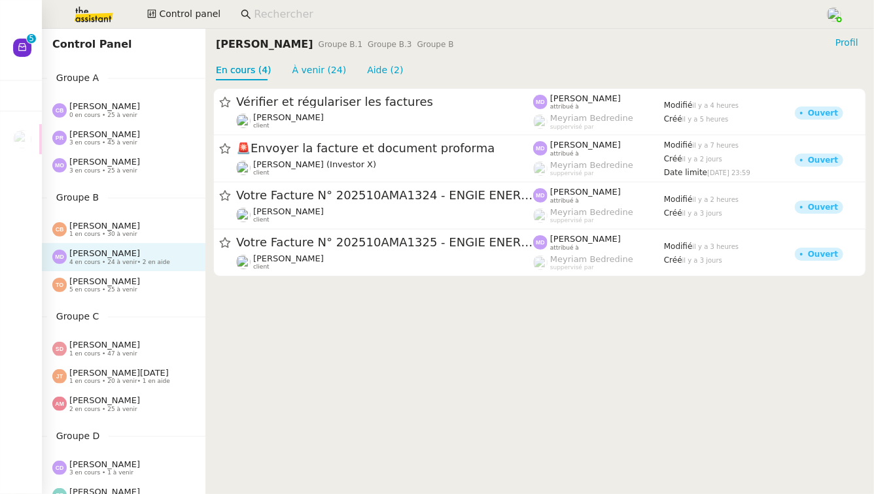
click at [122, 293] on span "5 en cours • 25 à venir" at bounding box center [103, 289] width 68 height 7
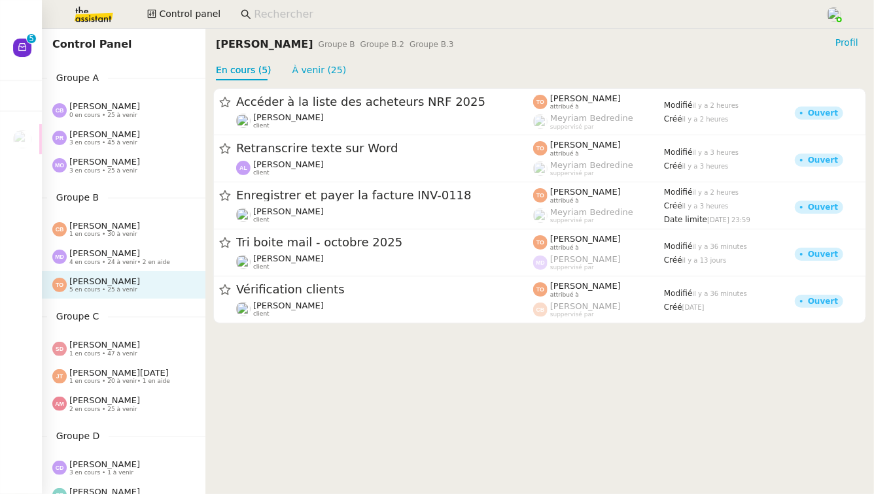
click at [108, 350] on span "1 en cours • 47 à venir" at bounding box center [103, 353] width 68 height 7
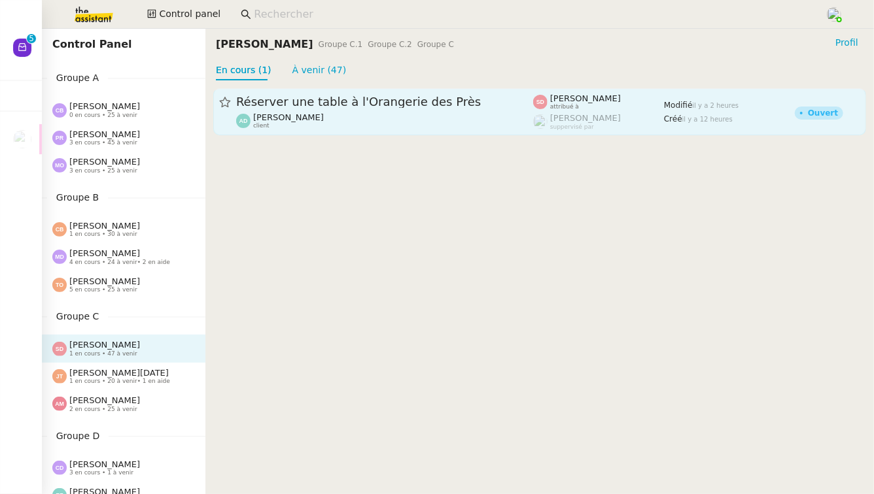
click at [418, 104] on span "Réserver une table à l'Orangerie des Près" at bounding box center [384, 102] width 297 height 12
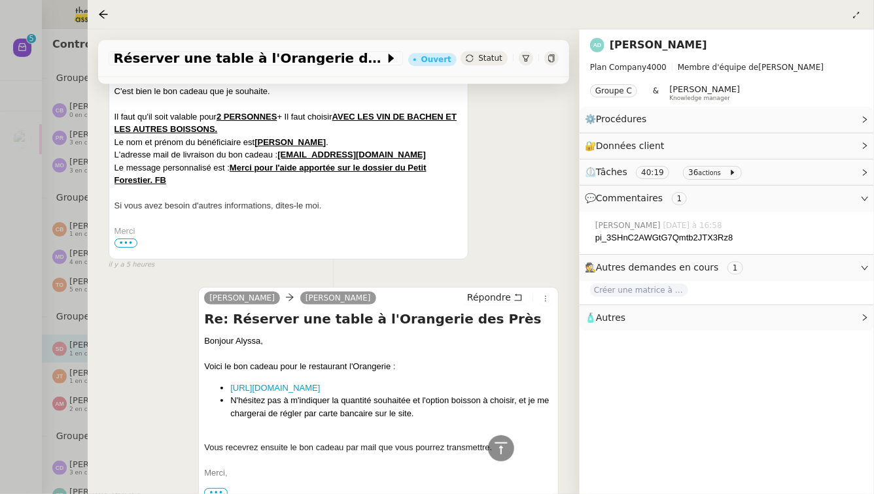
scroll to position [1687, 0]
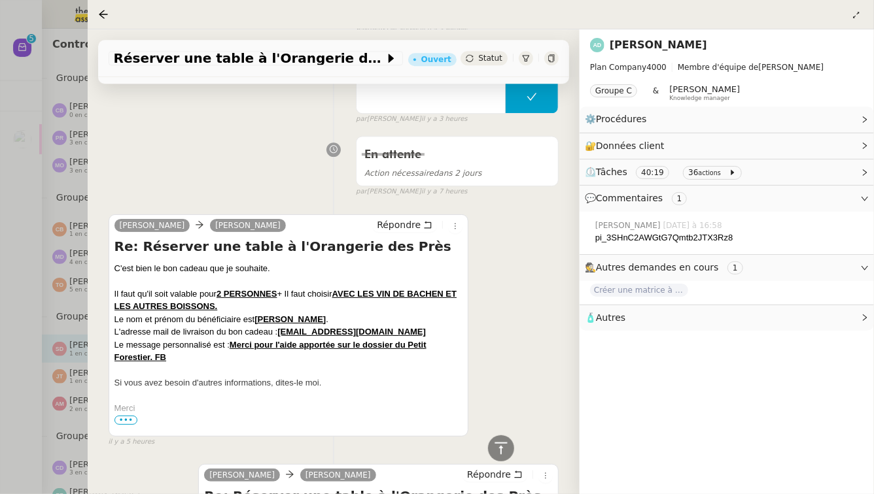
click at [0, 269] on div at bounding box center [437, 247] width 874 height 494
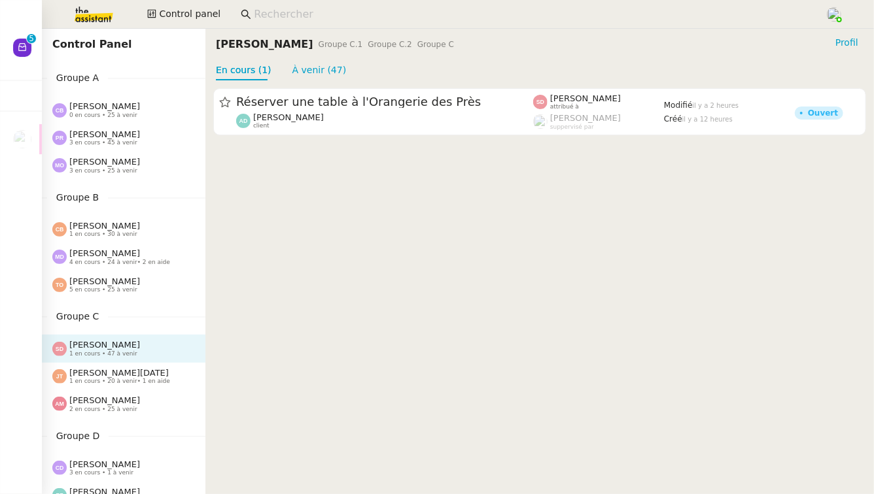
click at [145, 378] on span "• 1 en aide" at bounding box center [153, 381] width 33 height 7
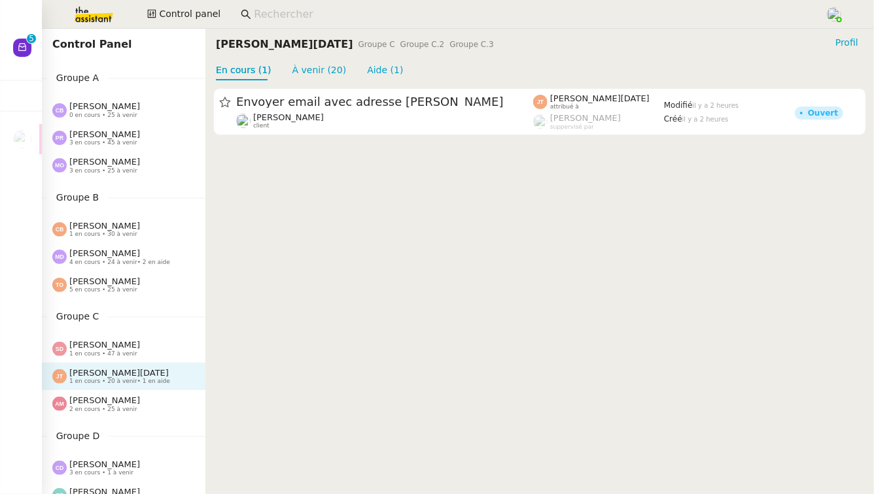
click at [146, 400] on div "[PERSON_NAME] 2 en cours • 25 à venir" at bounding box center [128, 404] width 153 height 17
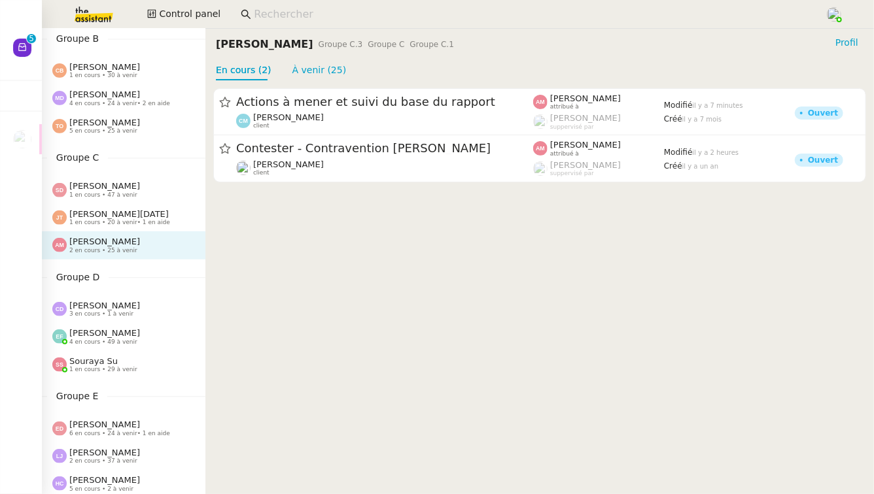
scroll to position [163, 0]
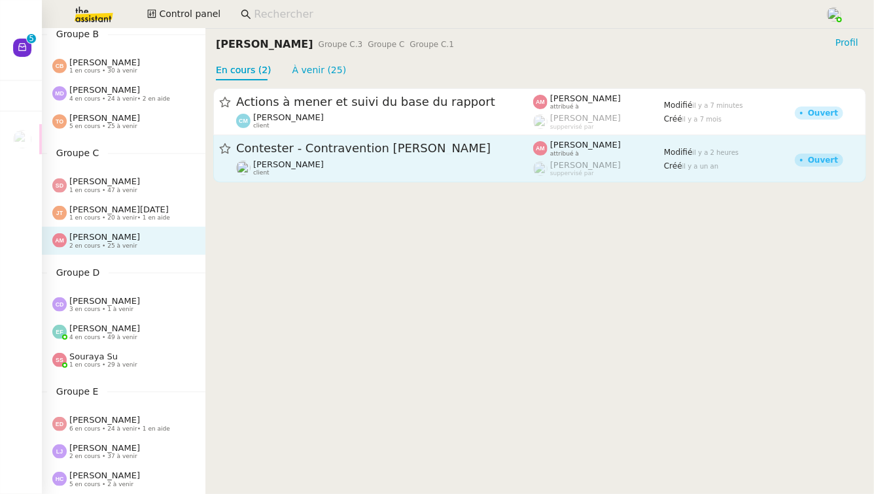
click at [335, 147] on span "Contester - Contravention [PERSON_NAME]" at bounding box center [384, 149] width 297 height 12
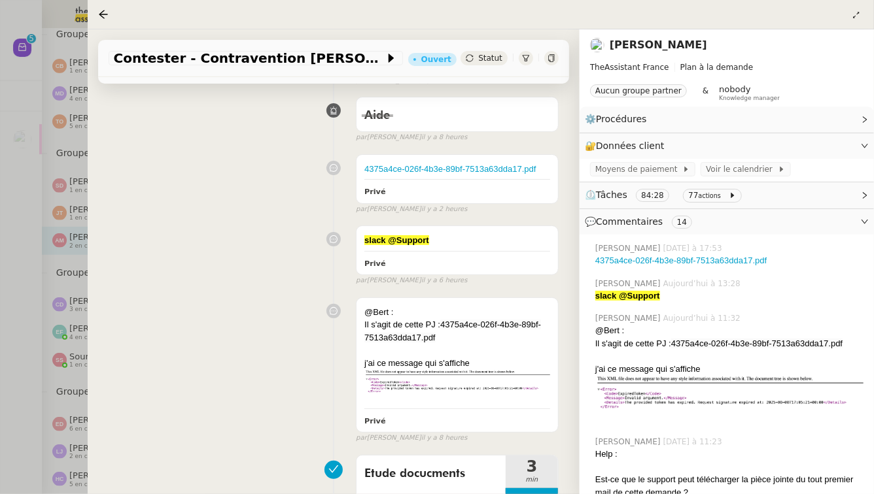
scroll to position [182, 0]
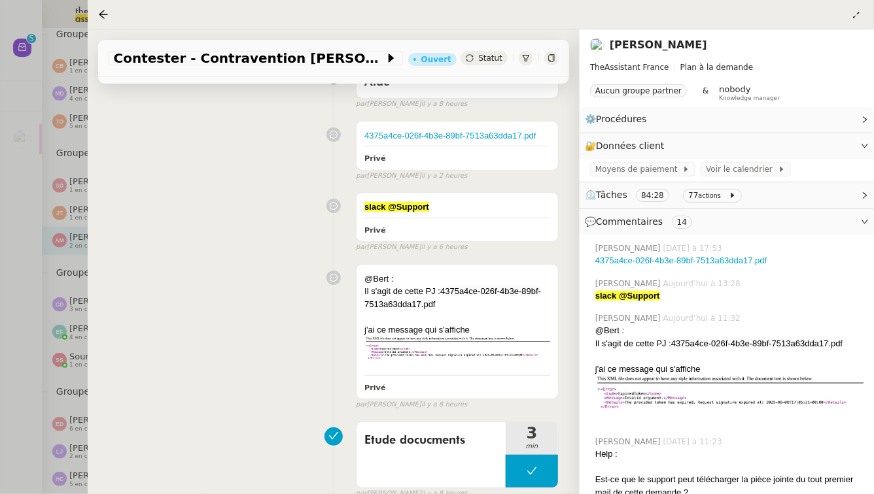
click at [0, 338] on div at bounding box center [437, 247] width 874 height 494
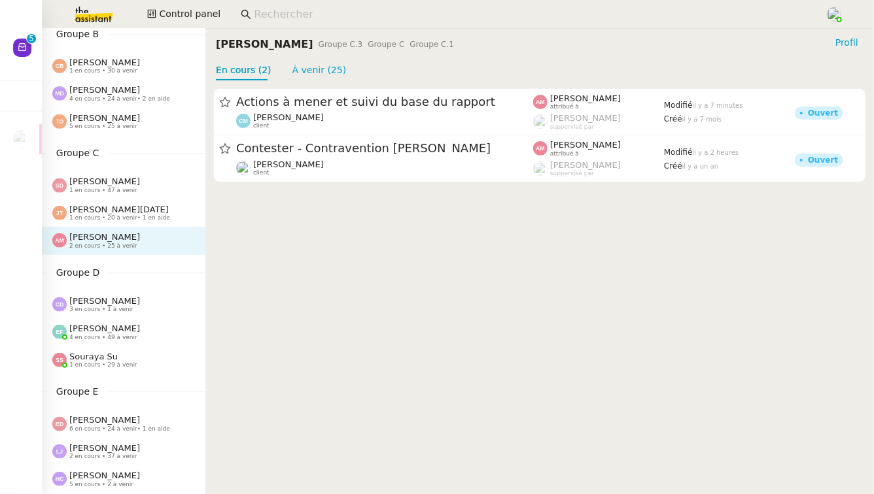
click at [130, 304] on div "[PERSON_NAME] 3 en cours • 1 à venir" at bounding box center [104, 304] width 71 height 17
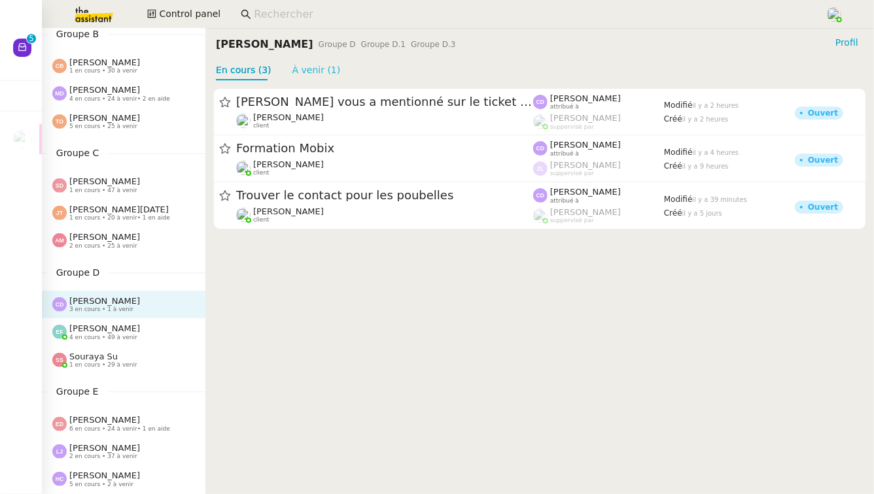
click at [312, 75] on link "À venir (1)" at bounding box center [316, 70] width 48 height 10
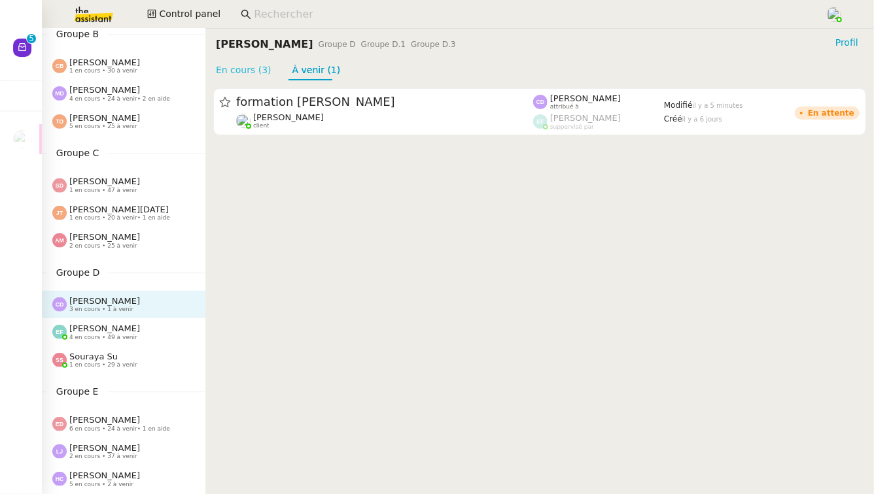
click at [234, 74] on link "En cours (3)" at bounding box center [244, 70] width 56 height 10
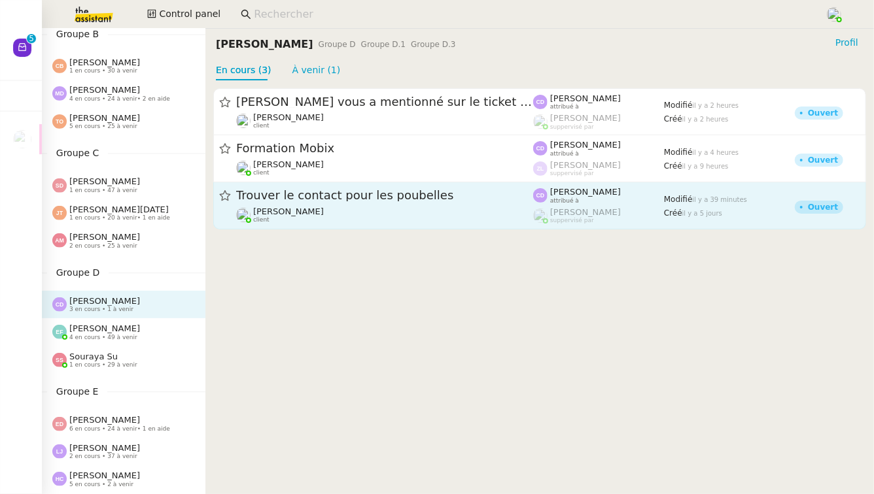
click at [364, 190] on span "Trouver le contact pour les poubelles" at bounding box center [384, 196] width 297 height 12
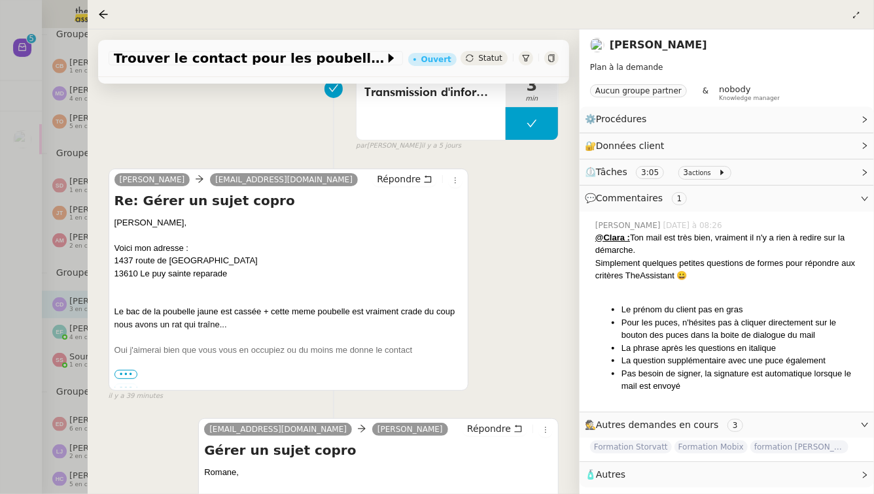
scroll to position [206, 0]
click at [3, 373] on div at bounding box center [437, 247] width 874 height 494
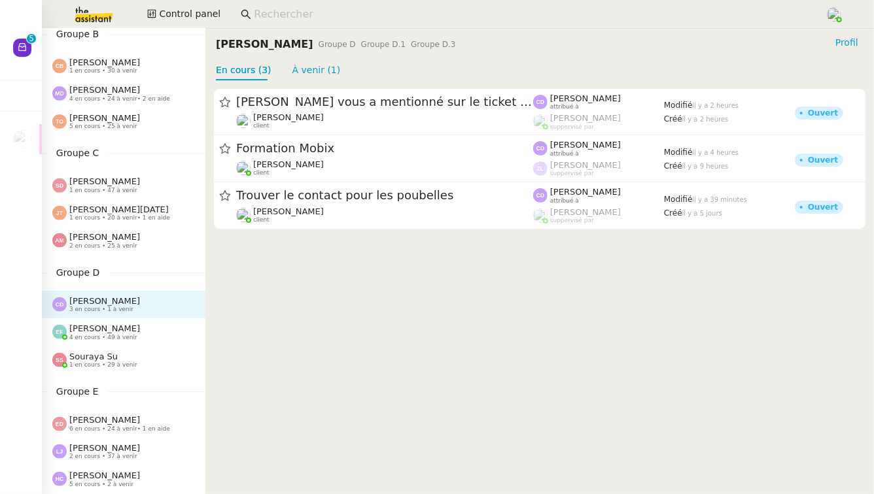
click at [116, 361] on div "Souraya Su 1 en cours • 29 à venir" at bounding box center [103, 360] width 68 height 17
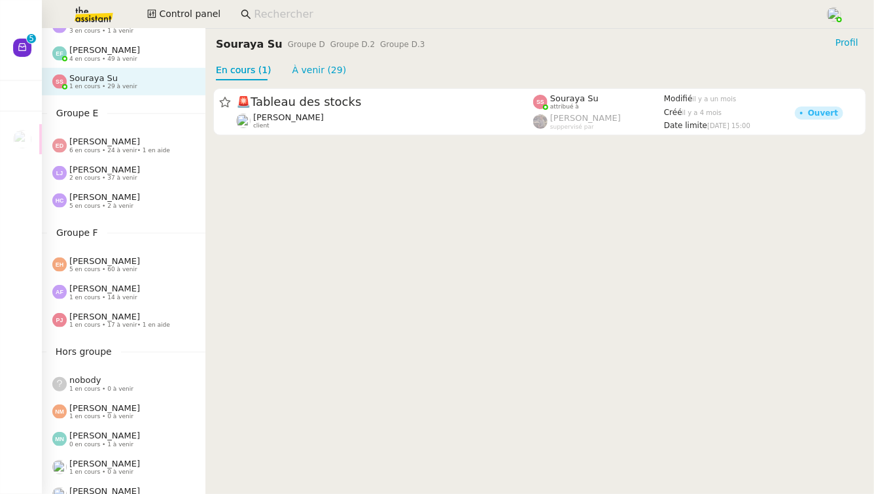
scroll to position [445, 0]
click at [148, 290] on div "[PERSON_NAME] 1 en cours • 14 à venir" at bounding box center [128, 289] width 153 height 17
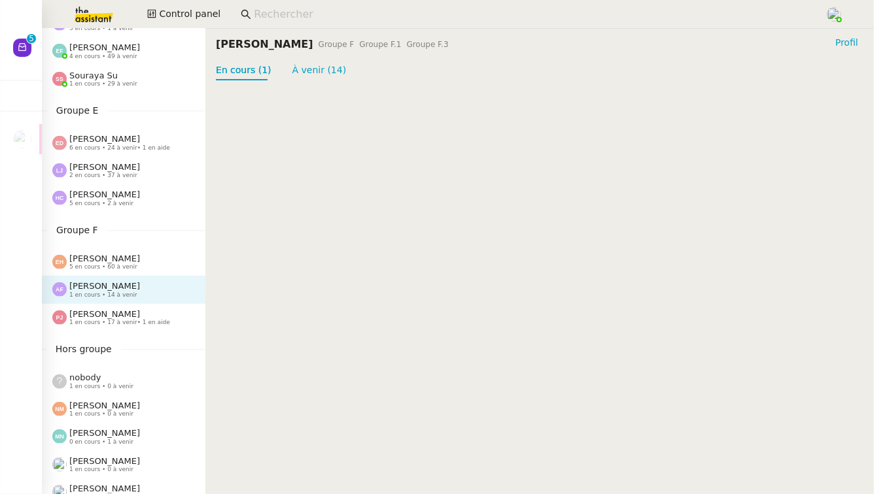
click at [129, 266] on span "5 en cours • 60 à venir" at bounding box center [103, 267] width 68 height 7
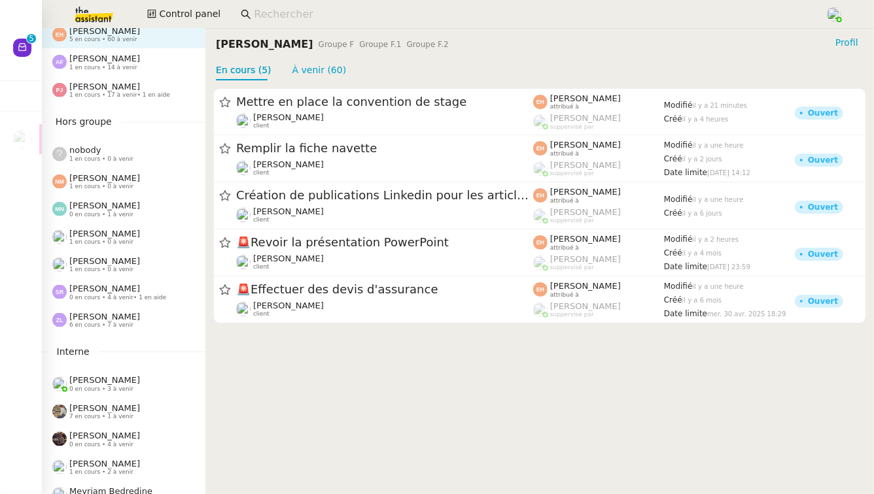
scroll to position [674, 0]
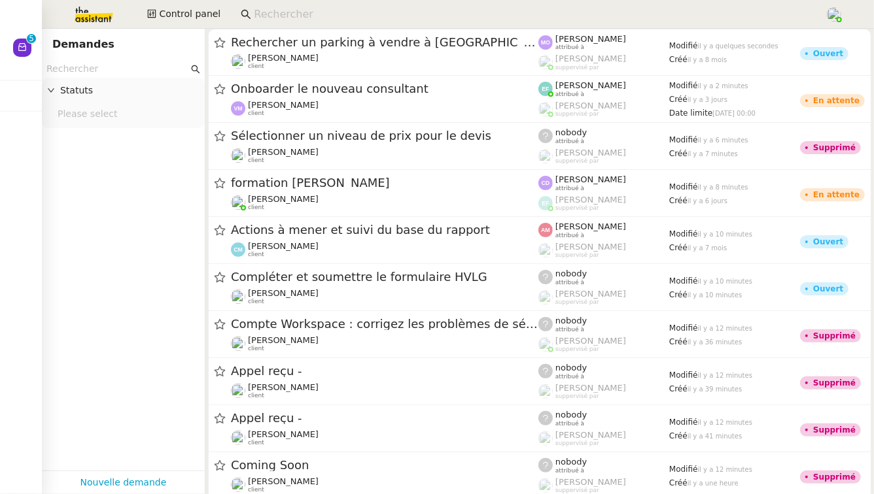
click at [275, 12] on input at bounding box center [533, 15] width 558 height 18
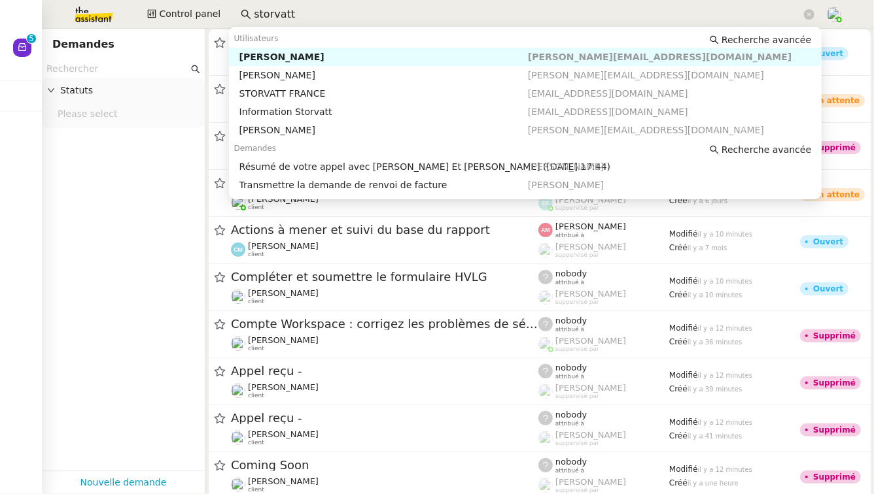
click at [283, 54] on div "[PERSON_NAME]" at bounding box center [383, 57] width 288 height 12
type input "storvatt"
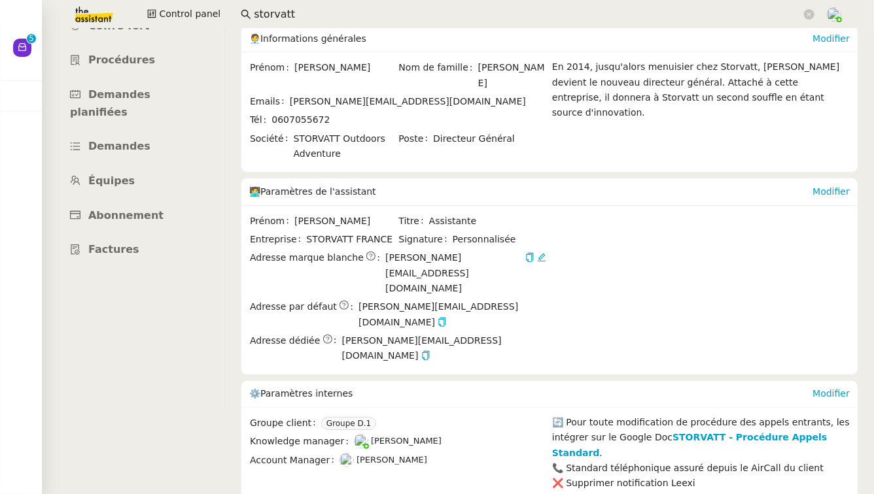
scroll to position [99, 0]
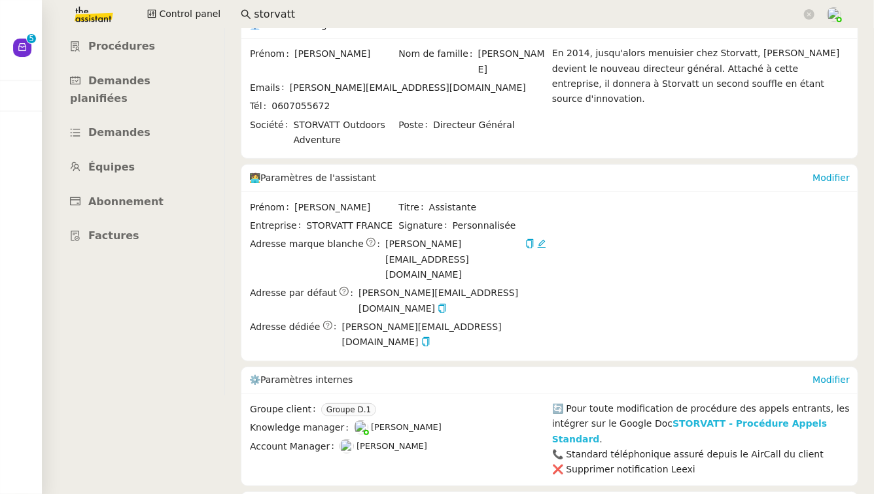
click at [725, 418] on strong "STORVATT - Procédure Appels Standard" at bounding box center [689, 431] width 275 height 26
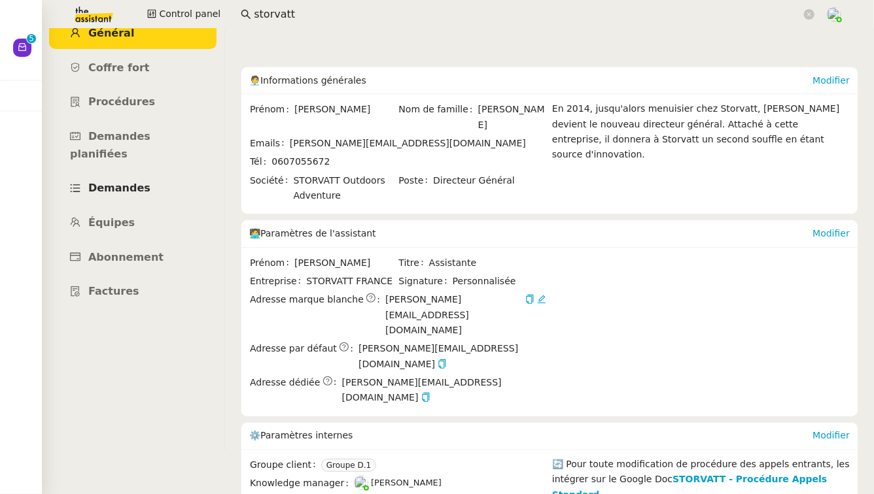
scroll to position [35, 0]
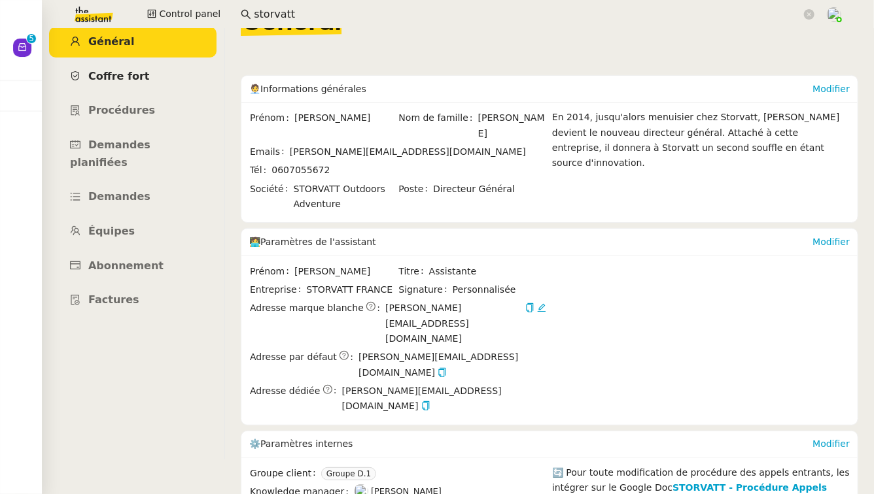
click at [151, 75] on link "Coffre fort" at bounding box center [132, 76] width 167 height 31
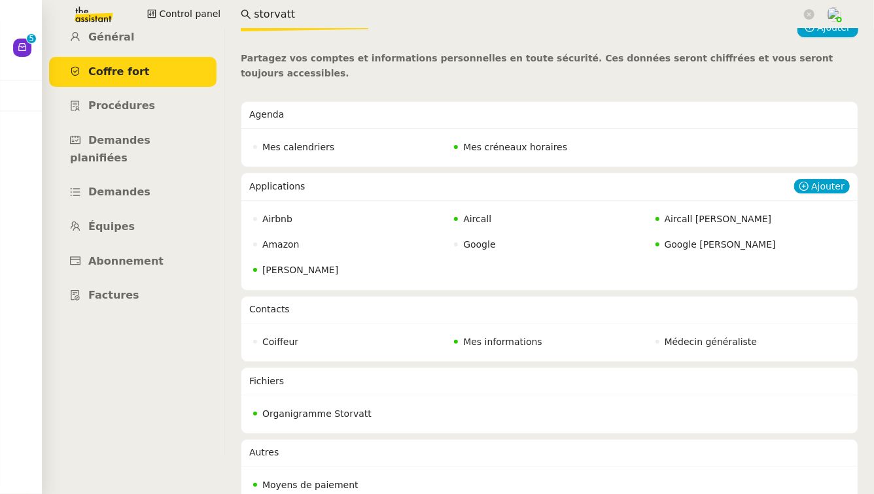
scroll to position [39, 0]
click at [330, 409] on span "Organigramme Storvatt" at bounding box center [316, 414] width 109 height 10
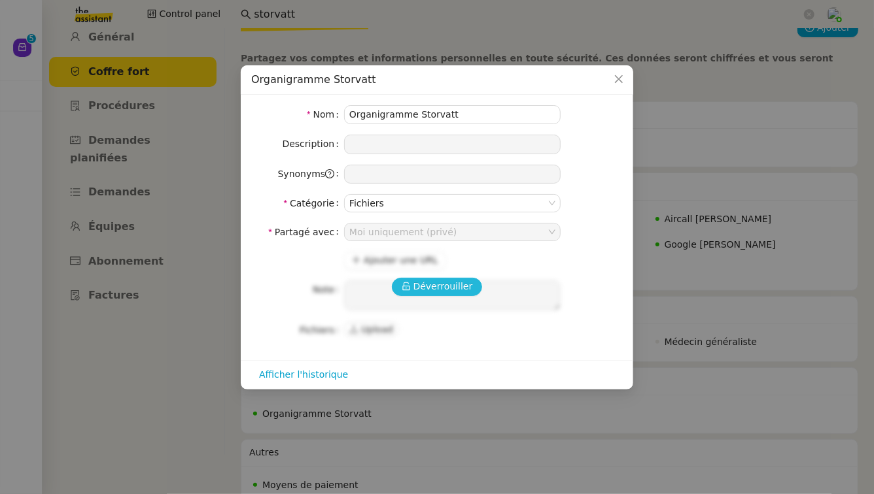
click at [417, 287] on span "Déverrouiller" at bounding box center [443, 286] width 60 height 15
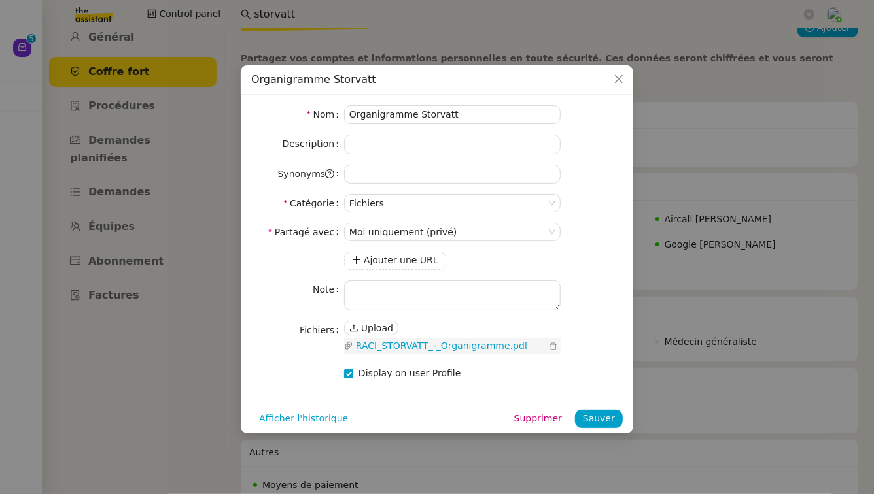
click at [413, 350] on link "RACI_STORVATT_-_Organigramme.pdf" at bounding box center [449, 346] width 193 height 15
click at [215, 347] on nz-modal-container "Organigramme Storvatt Nom Organigramme Storvatt Description Synonyms Catégorie …" at bounding box center [437, 247] width 874 height 494
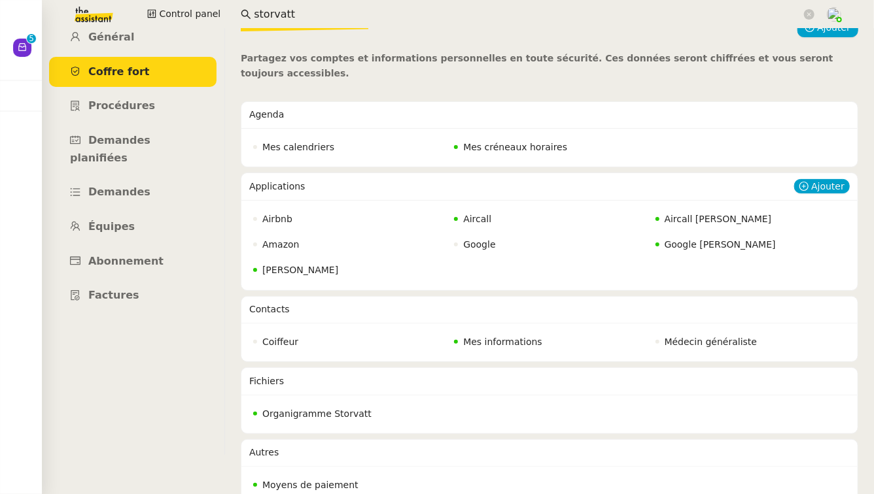
click at [710, 214] on span "Aircall Géraldine" at bounding box center [717, 219] width 107 height 10
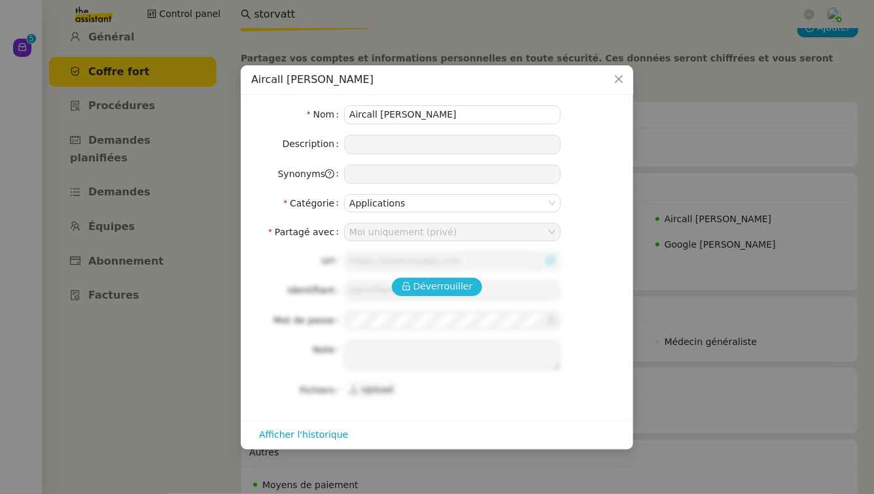
click at [457, 286] on span "Déverrouiller" at bounding box center [443, 286] width 60 height 15
type input "https://dashboard.aircall.io/download"
type input "geraldine@storvatt.fr"
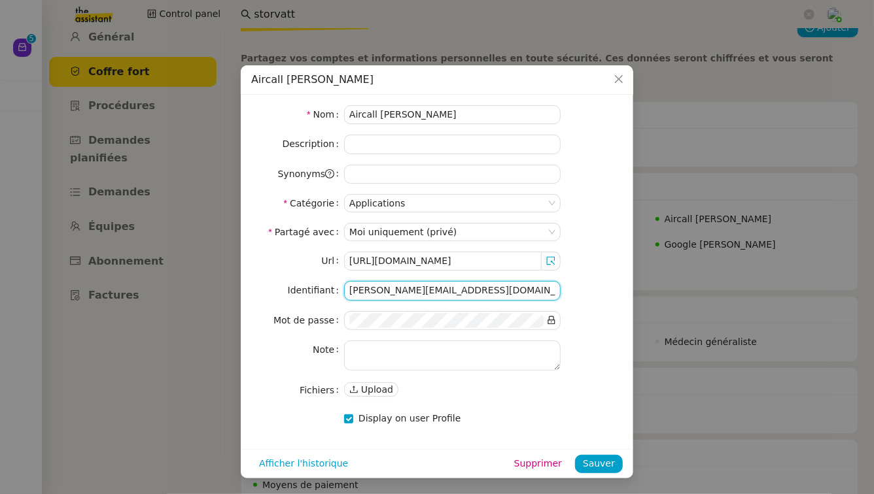
click at [457, 292] on input "geraldine@storvatt.fr" at bounding box center [452, 290] width 216 height 19
click at [548, 260] on icon at bounding box center [550, 260] width 9 height 9
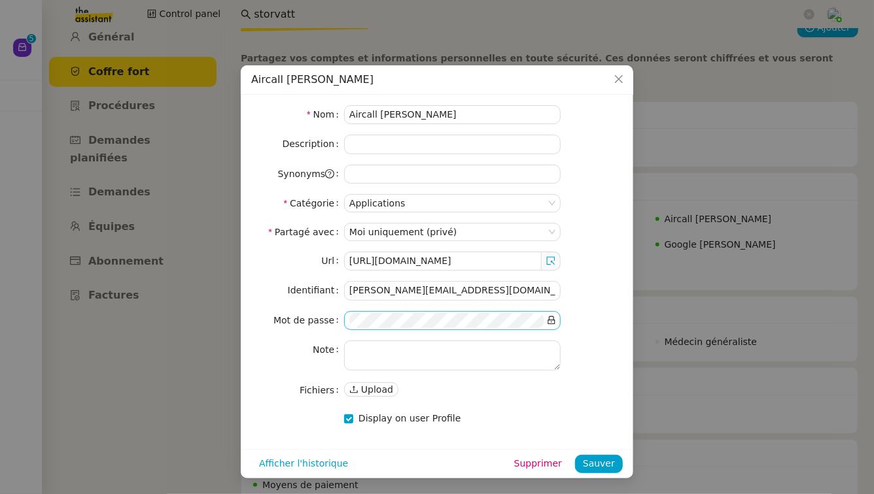
click at [553, 322] on icon at bounding box center [551, 320] width 9 height 9
click at [473, 296] on input "geraldine@storvatt.fr" at bounding box center [452, 290] width 216 height 19
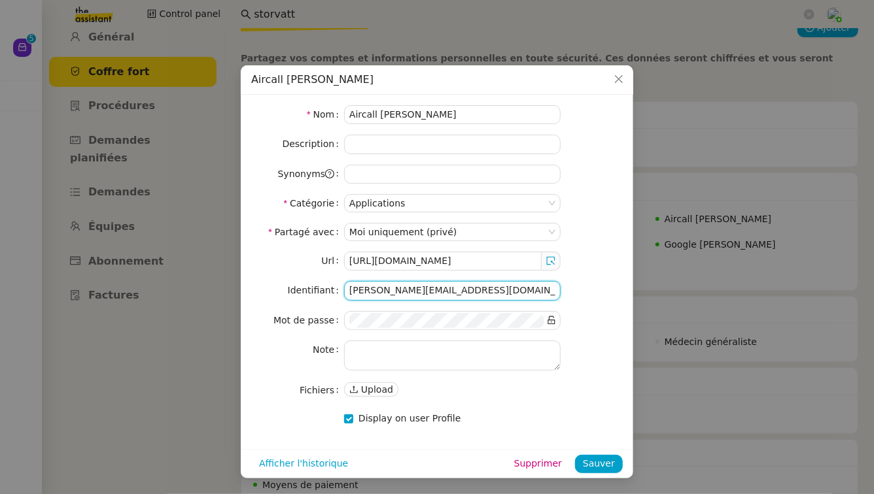
click at [473, 296] on input "geraldine@storvatt.fr" at bounding box center [452, 290] width 216 height 19
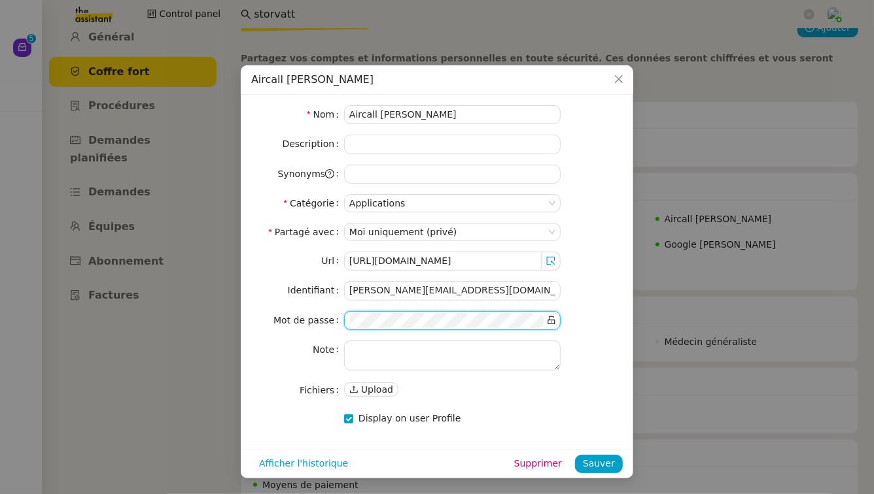
click at [762, 233] on nz-modal-container "Aircall Géraldine Nom Aircall Géraldine Description Synonyms Catégorie Applicat…" at bounding box center [437, 247] width 874 height 494
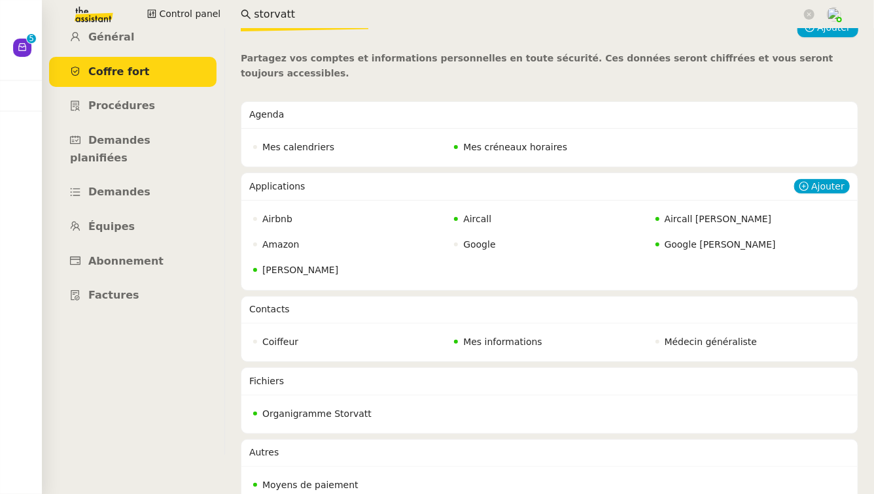
click at [692, 237] on nz-badge "Google Geraldine" at bounding box center [715, 244] width 120 height 15
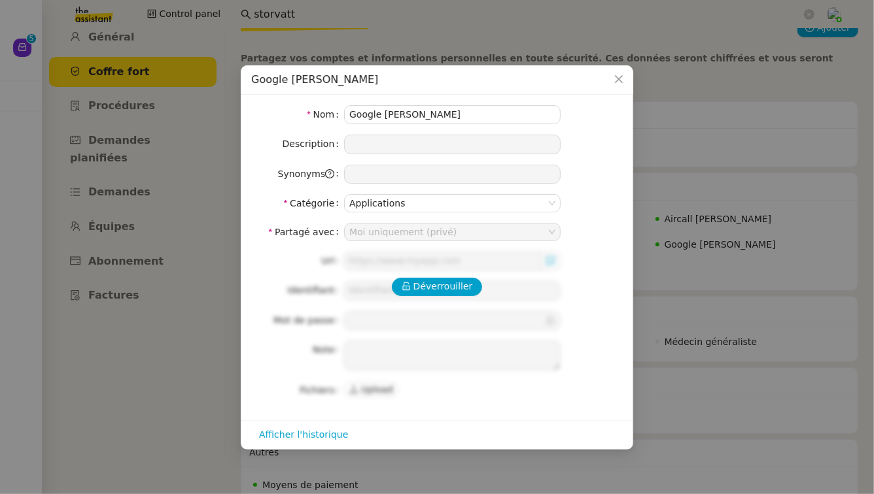
click at [694, 231] on nz-modal-container "Google Geraldine Nom Google Geraldine Description Synonyms Catégorie Applicatio…" at bounding box center [437, 247] width 874 height 494
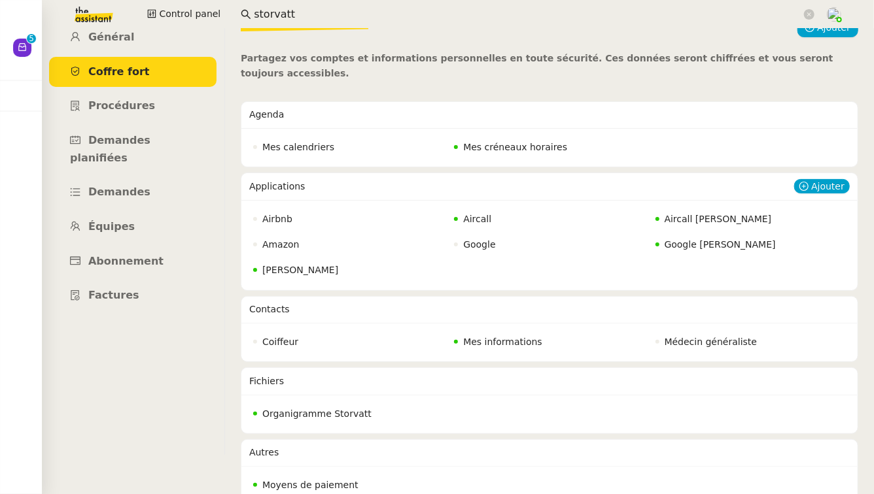
click at [690, 239] on span "Google Geraldine" at bounding box center [719, 244] width 111 height 10
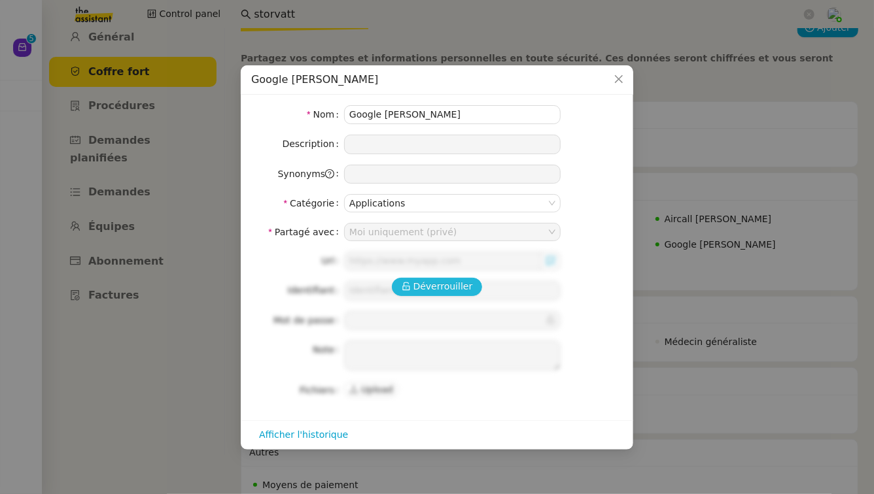
click at [441, 288] on span "Déverrouiller" at bounding box center [443, 286] width 60 height 15
type input "geraldine@storvatt.fr"
type input "kX952Aw,3w"
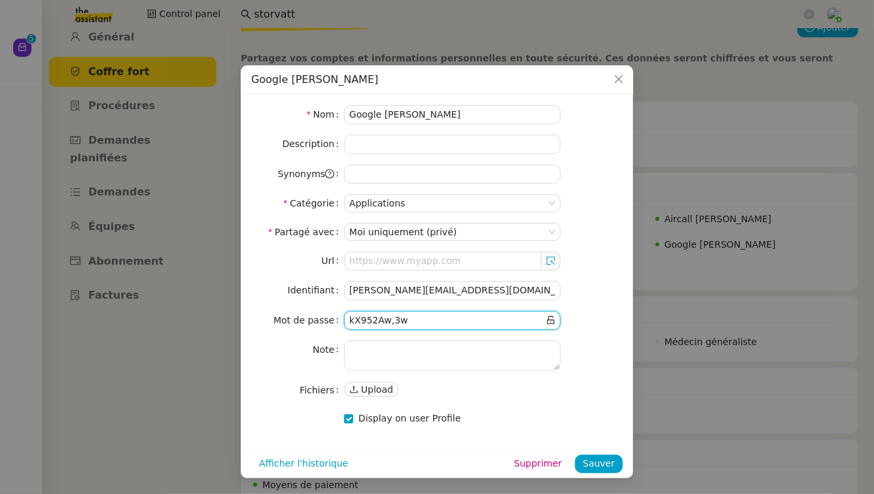
drag, startPoint x: 431, startPoint y: 322, endPoint x: 329, endPoint y: 324, distance: 102.0
click at [329, 324] on nz-form-item "Mot de passe" at bounding box center [436, 320] width 371 height 19
click at [186, 245] on nz-modal-container "Google Geraldine Nom Google Geraldine Description Synonyms Catégorie Applicatio…" at bounding box center [437, 247] width 874 height 494
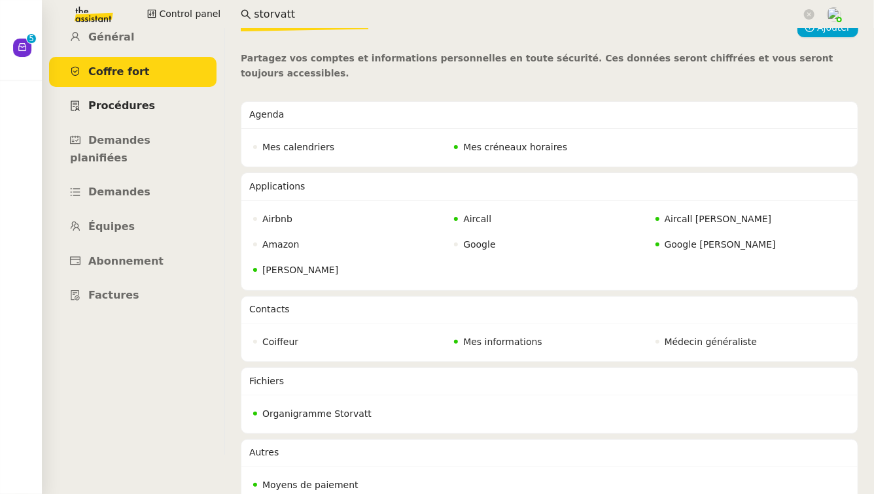
click at [150, 101] on link "Procédures" at bounding box center [132, 106] width 167 height 31
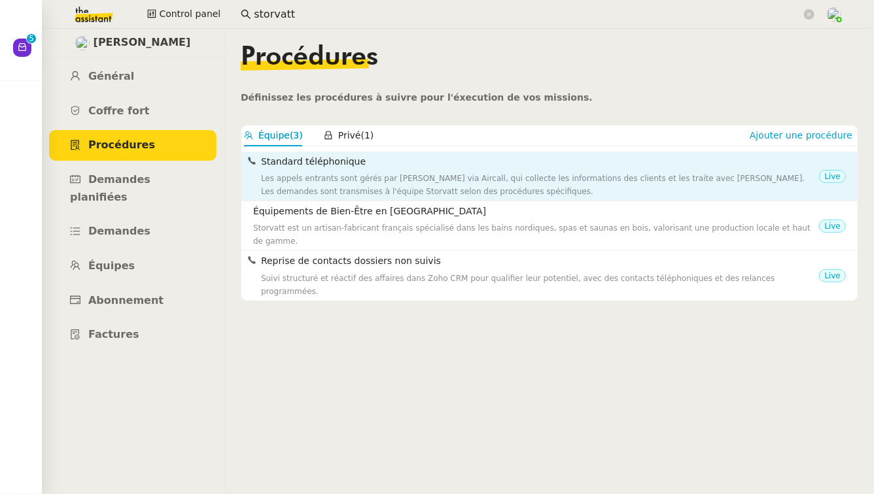
click at [341, 188] on div "Les appels entrants sont gérés par Géraldine via Aircall, qui collecte les info…" at bounding box center [540, 185] width 558 height 26
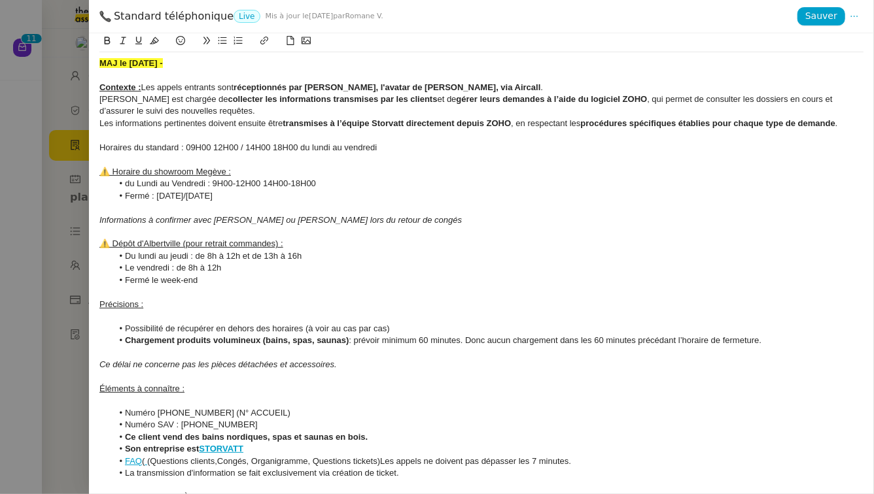
click at [24, 201] on div at bounding box center [437, 247] width 874 height 494
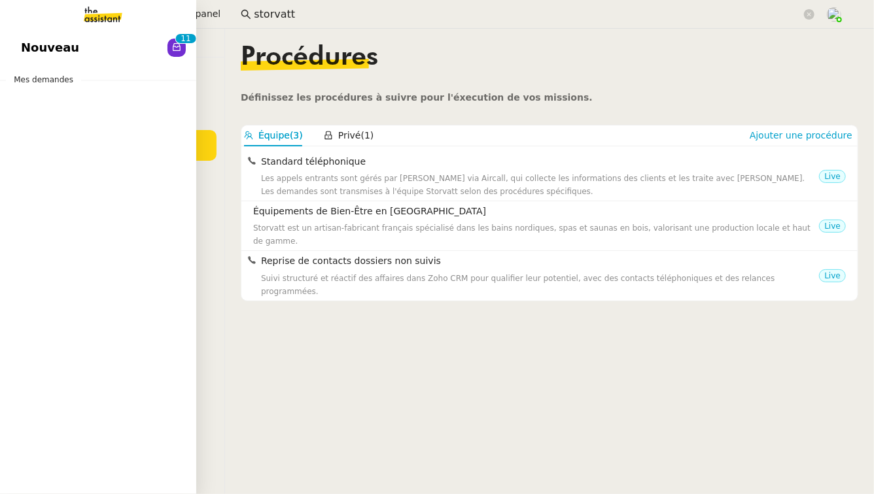
click at [108, 44] on link "Nouveau 0 1 2 3 4 5 6 7 8 9 0 1 2 3 4 5 6 7 8 9" at bounding box center [98, 48] width 196 height 30
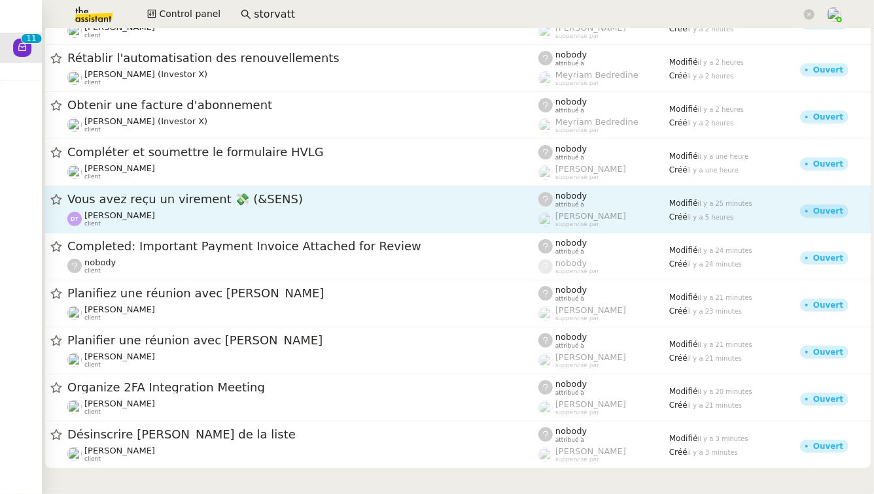
scroll to position [80, 0]
